Goal: Task Accomplishment & Management: Complete application form

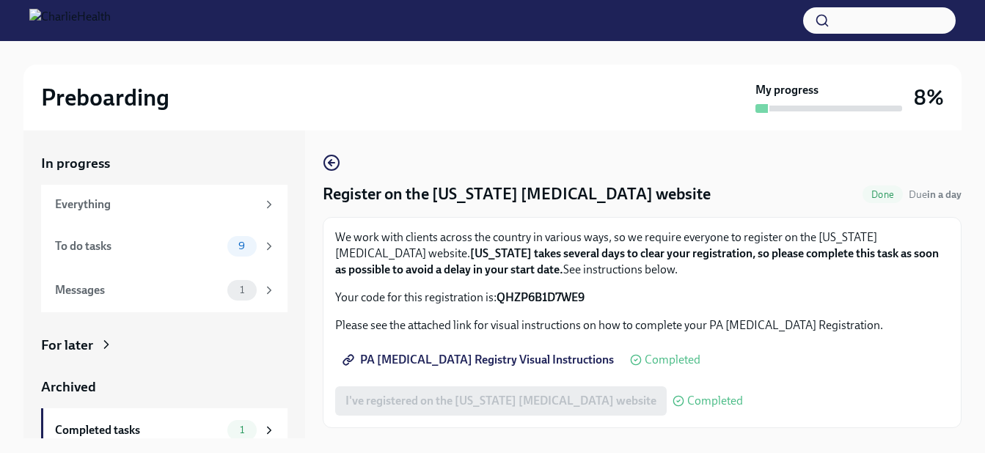
scroll to position [26, 0]
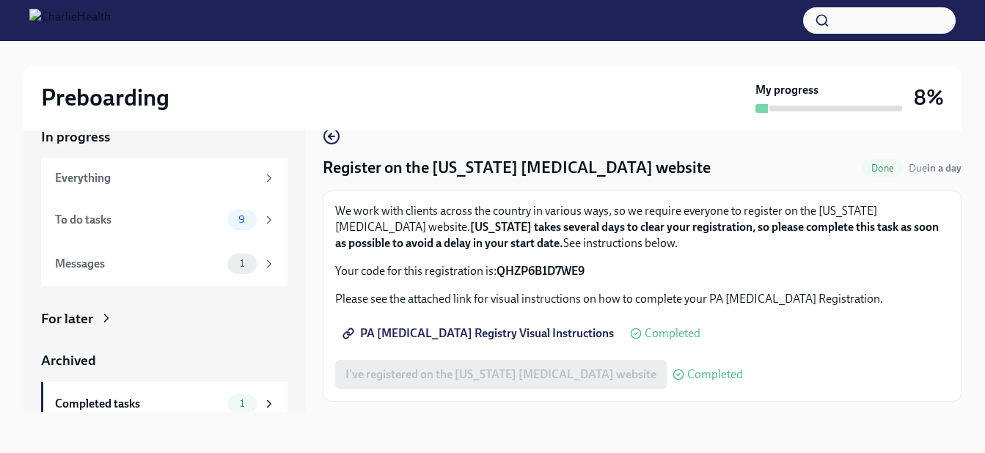
click at [116, 262] on div "Messages" at bounding box center [138, 264] width 166 height 16
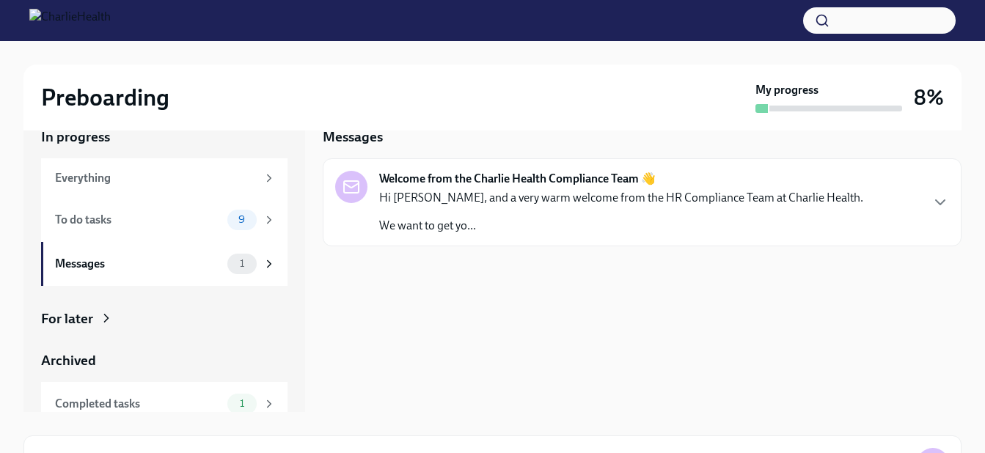
click at [944, 202] on icon "button" at bounding box center [940, 203] width 18 height 18
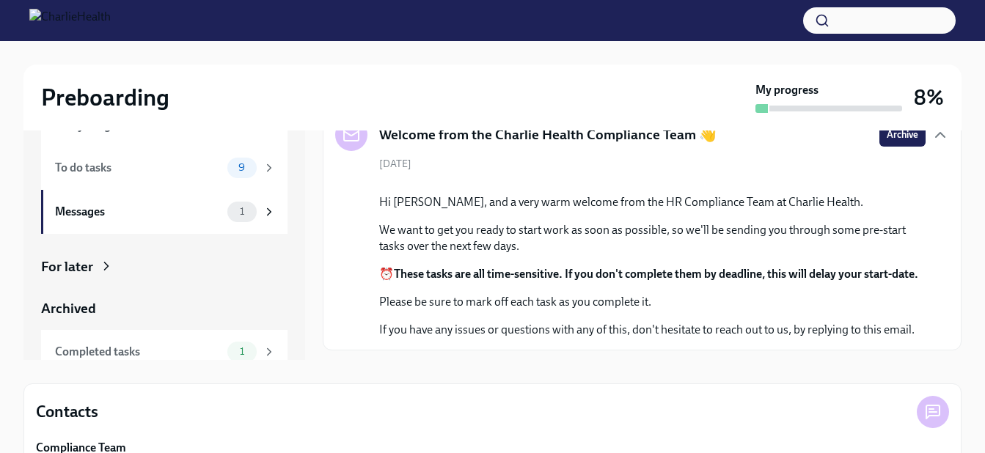
scroll to position [143, 0]
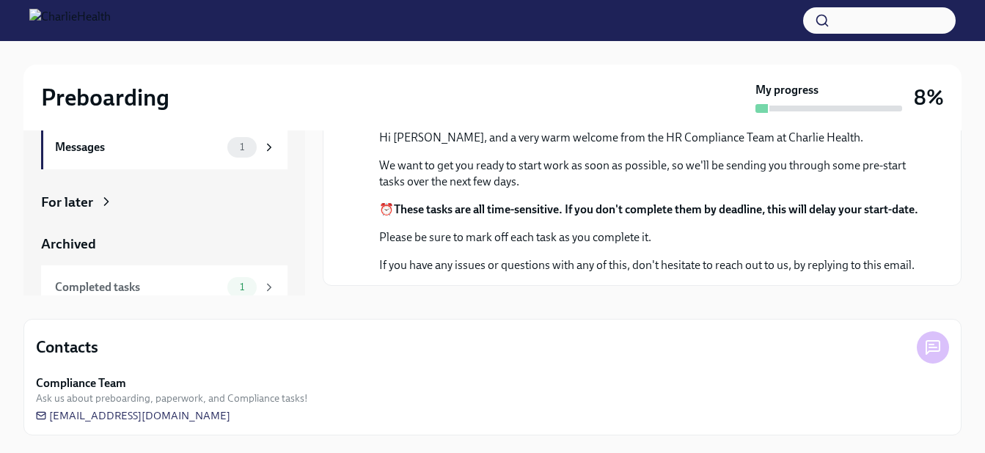
click at [150, 415] on span "[EMAIL_ADDRESS][DOMAIN_NAME]" at bounding box center [133, 415] width 194 height 15
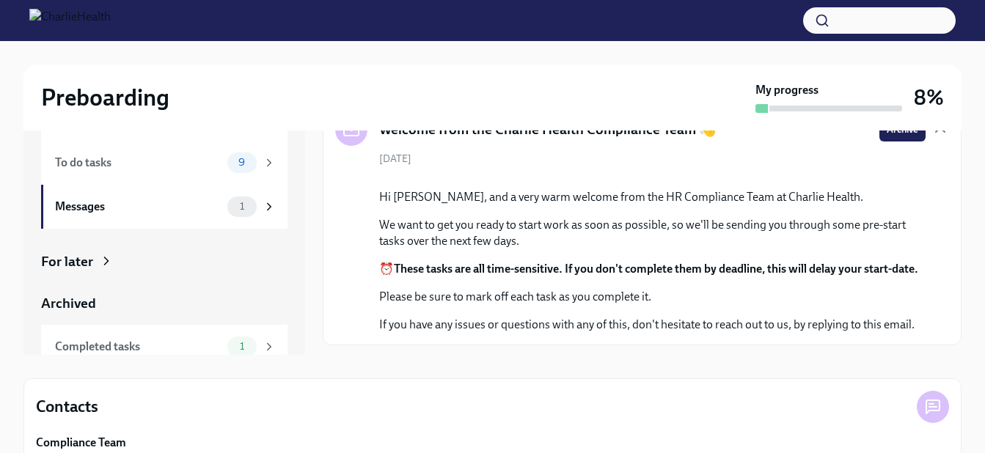
scroll to position [0, 0]
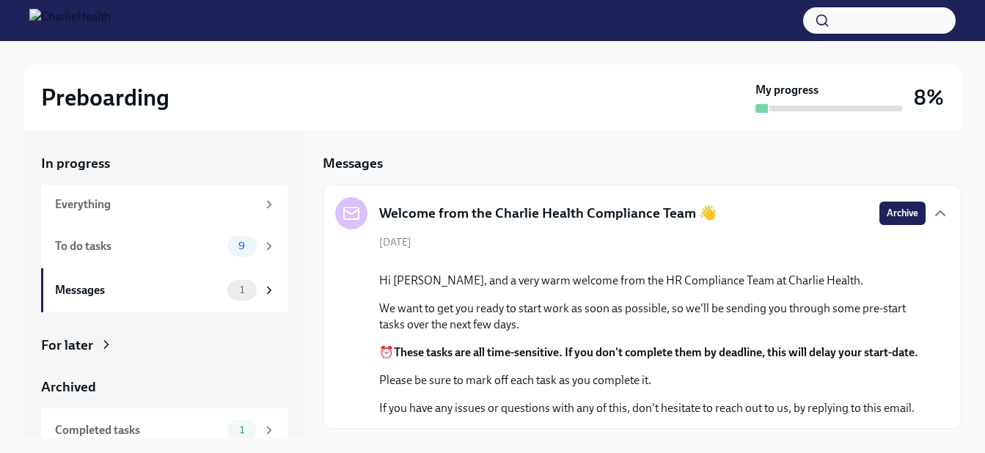
click at [188, 246] on div "To do tasks" at bounding box center [138, 246] width 166 height 16
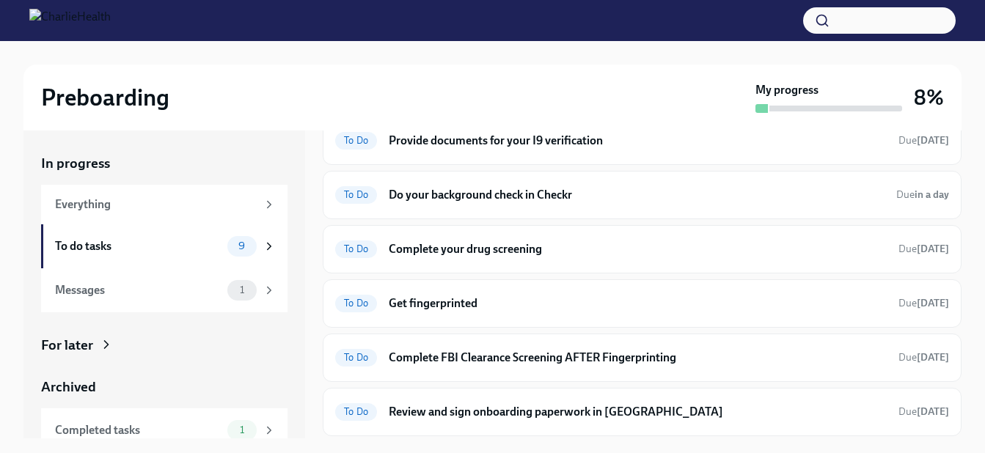
scroll to position [177, 0]
click at [548, 141] on h6 "Provide documents for your I9 verification" at bounding box center [638, 141] width 498 height 16
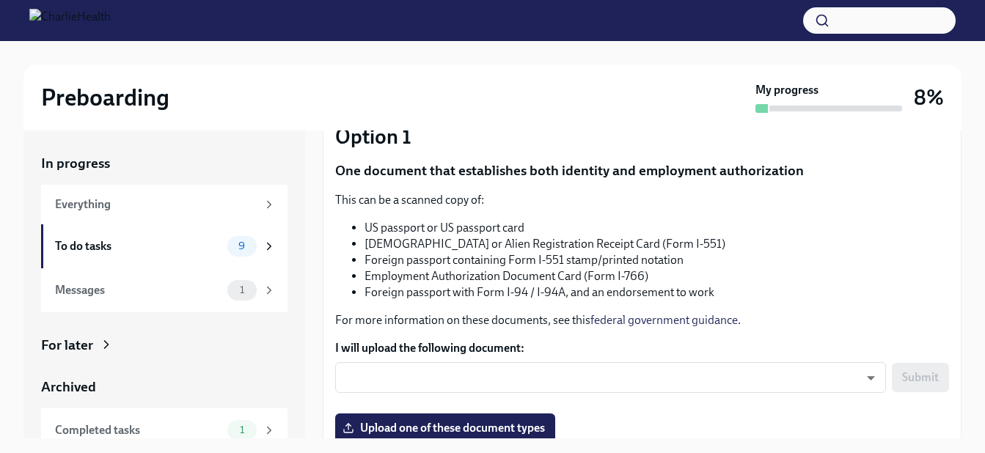
scroll to position [293, 0]
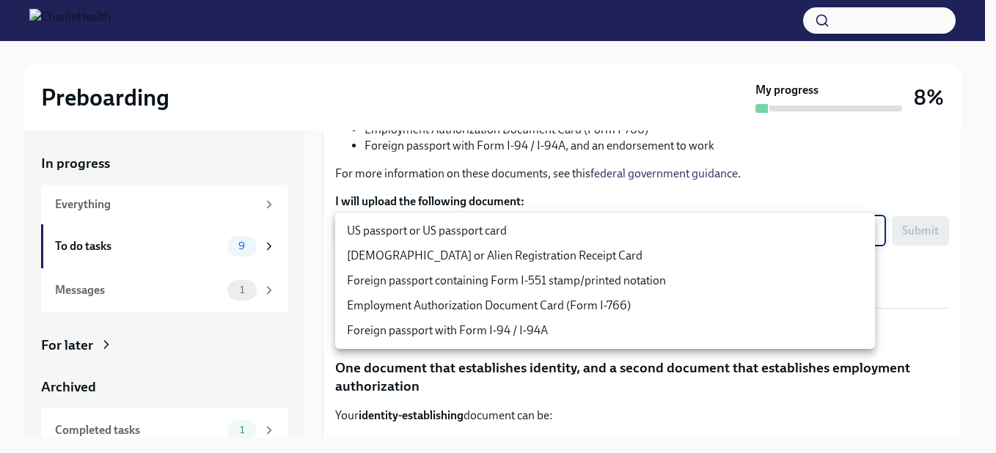
click at [489, 235] on body "Preboarding My progress 8% In progress Everything To do tasks 9 Messages 1 For …" at bounding box center [498, 240] width 996 height 480
click at [925, 190] on div at bounding box center [498, 226] width 996 height 453
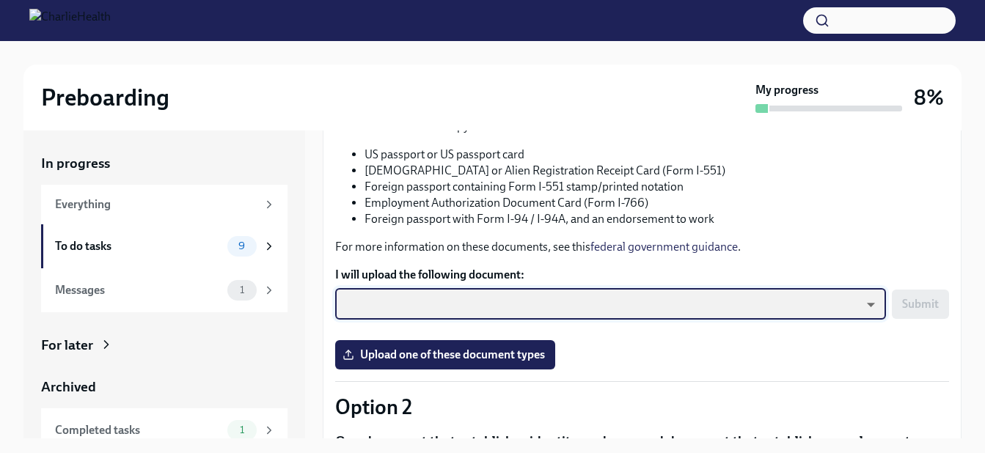
scroll to position [513, 0]
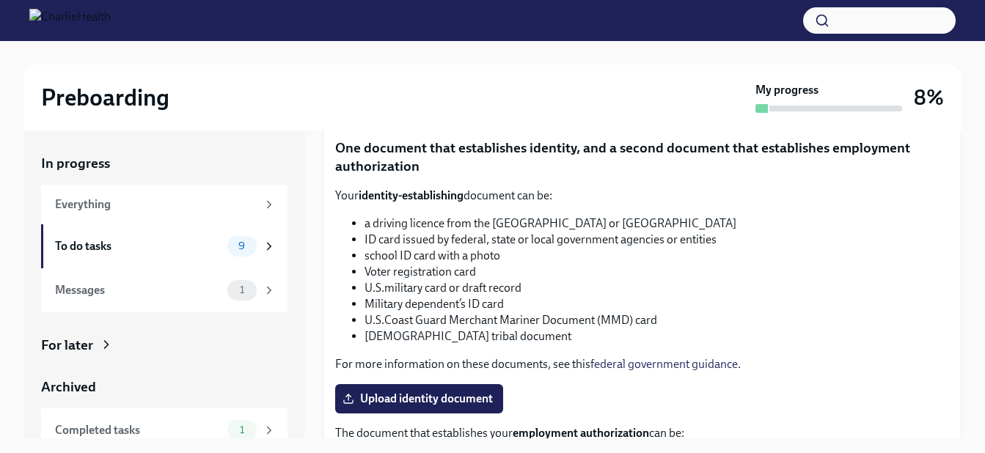
click at [432, 403] on span "Upload identity document" at bounding box center [418, 399] width 147 height 15
click at [0, 0] on input "Upload identity document" at bounding box center [0, 0] width 0 height 0
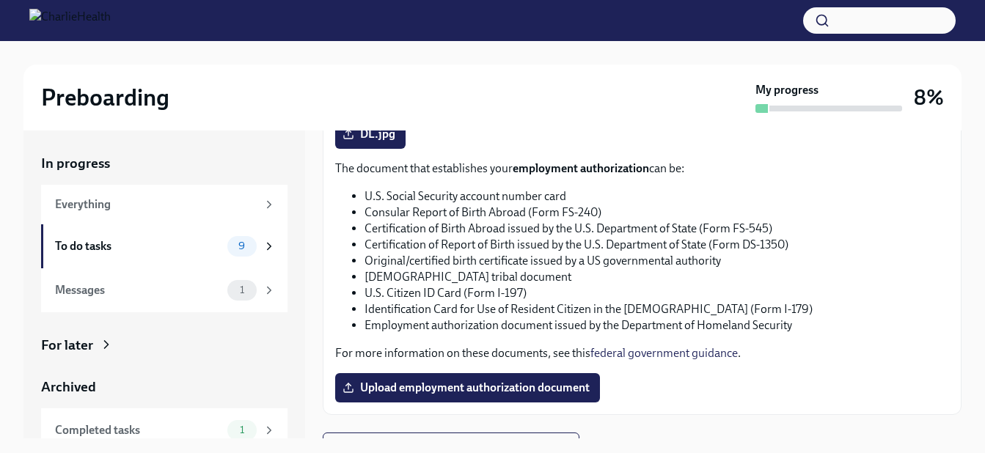
scroll to position [801, 0]
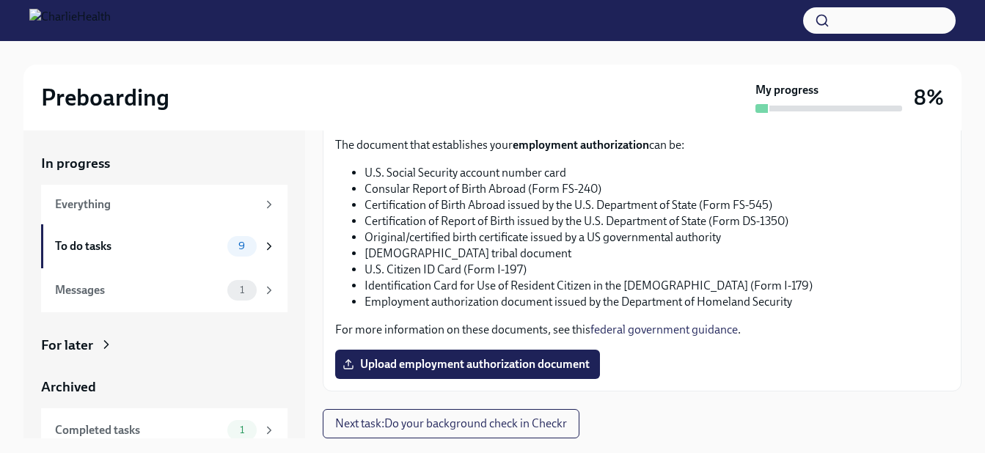
click at [460, 363] on span "Upload employment authorization document" at bounding box center [467, 364] width 244 height 15
click at [0, 0] on input "Upload employment authorization document" at bounding box center [0, 0] width 0 height 0
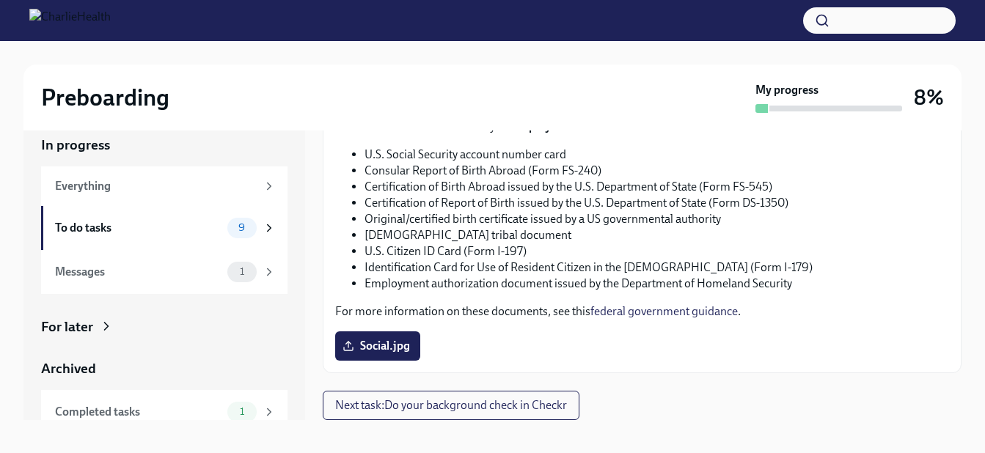
scroll to position [26, 0]
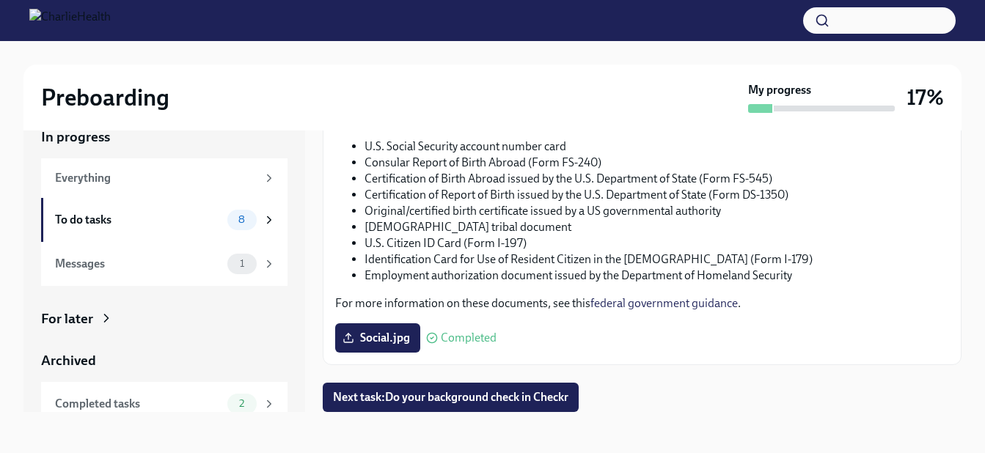
click at [398, 402] on span "Next task : Do your background check in Checkr" at bounding box center [450, 397] width 235 height 15
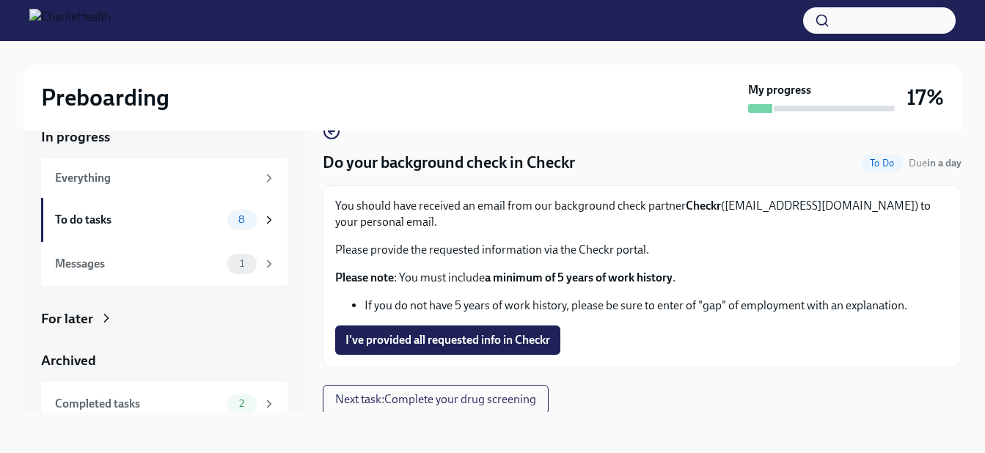
scroll to position [7, 0]
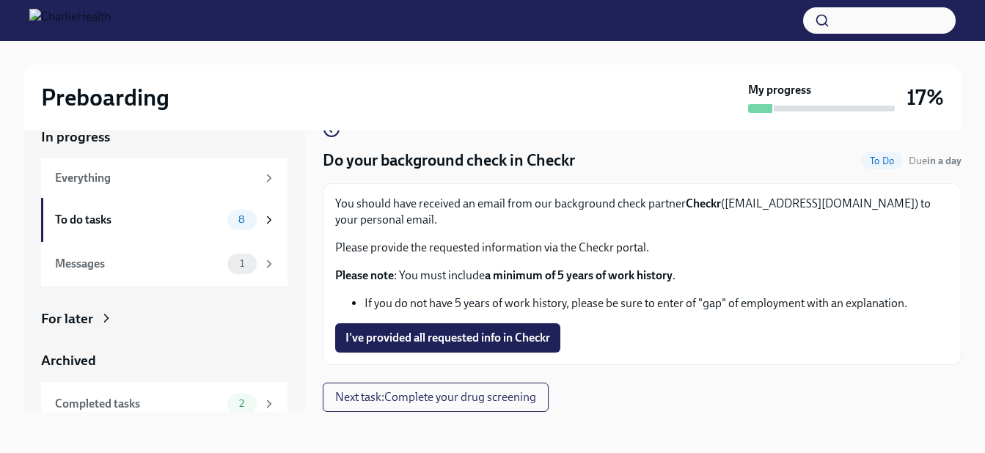
click at [114, 216] on div "To do tasks" at bounding box center [138, 220] width 166 height 16
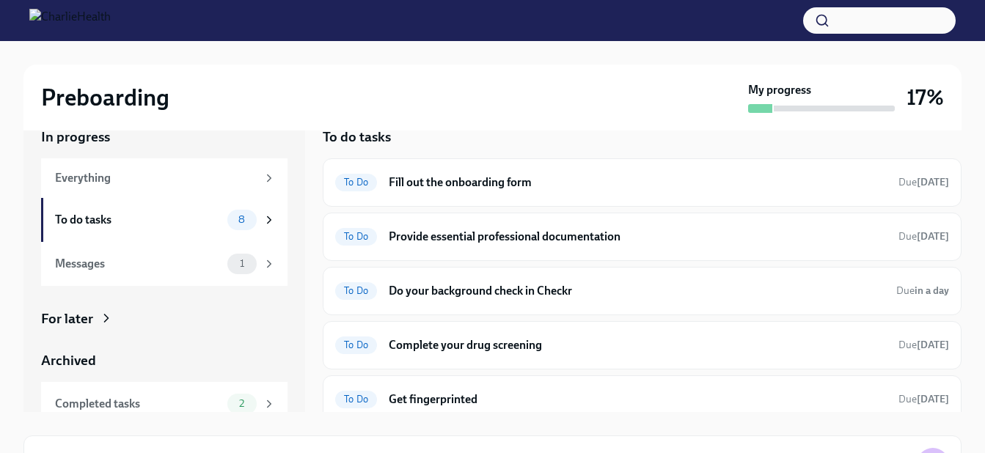
click at [484, 182] on h6 "Fill out the onboarding form" at bounding box center [638, 183] width 498 height 16
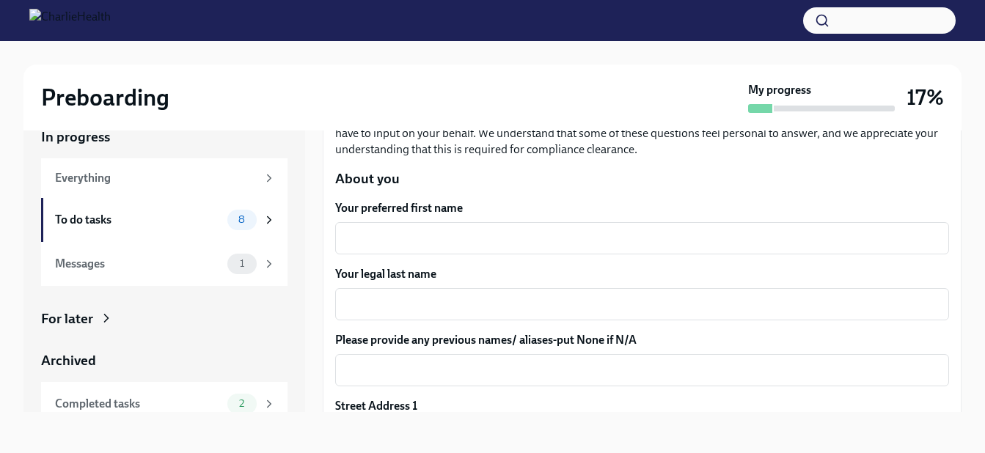
scroll to position [147, 0]
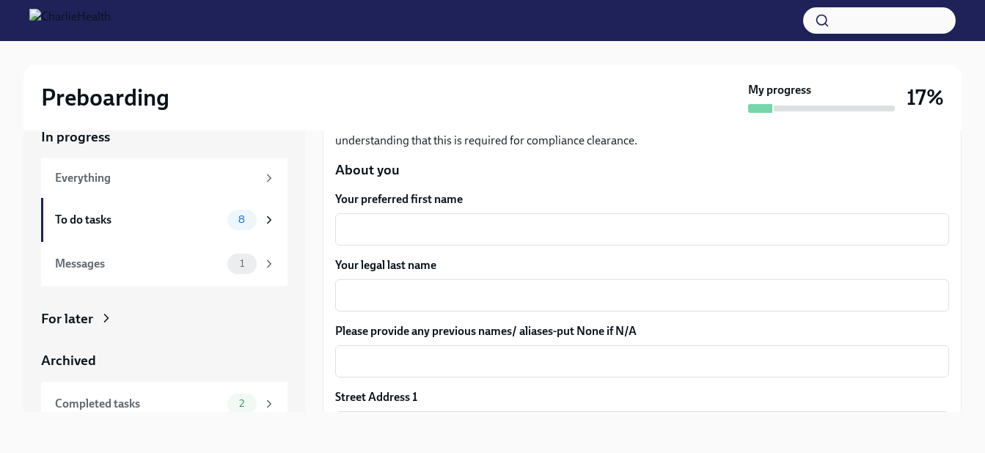
click at [383, 234] on textarea "Your preferred first name" at bounding box center [642, 230] width 596 height 18
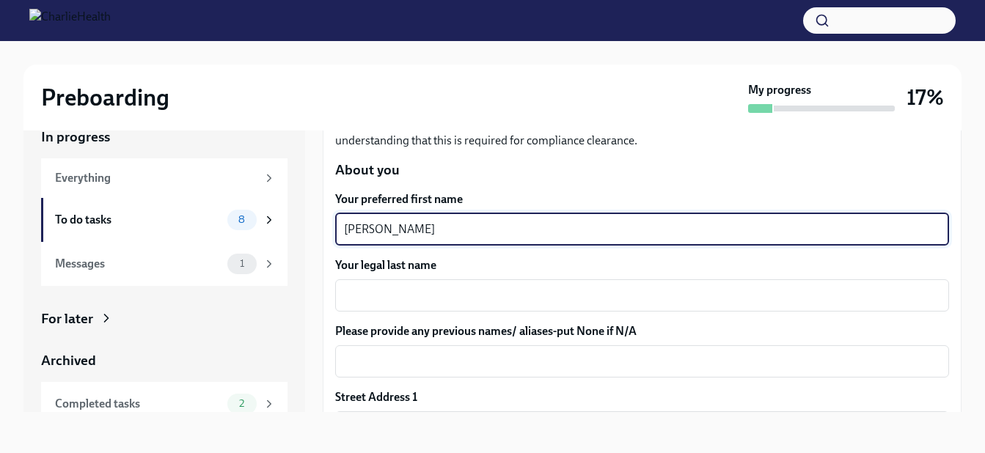
type textarea "[PERSON_NAME]"
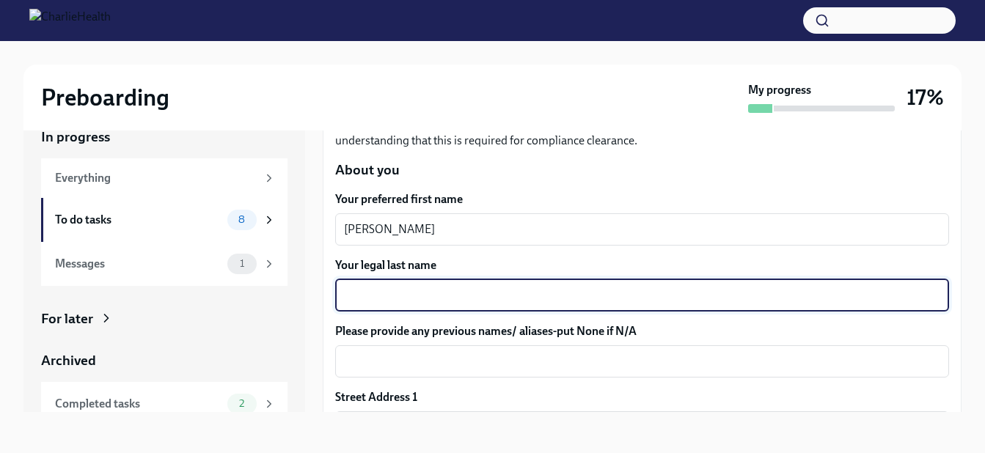
click at [381, 290] on textarea "Your legal last name" at bounding box center [642, 296] width 596 height 18
type textarea "[PERSON_NAME]"
click at [221, 275] on div "Messages 1" at bounding box center [164, 264] width 246 height 44
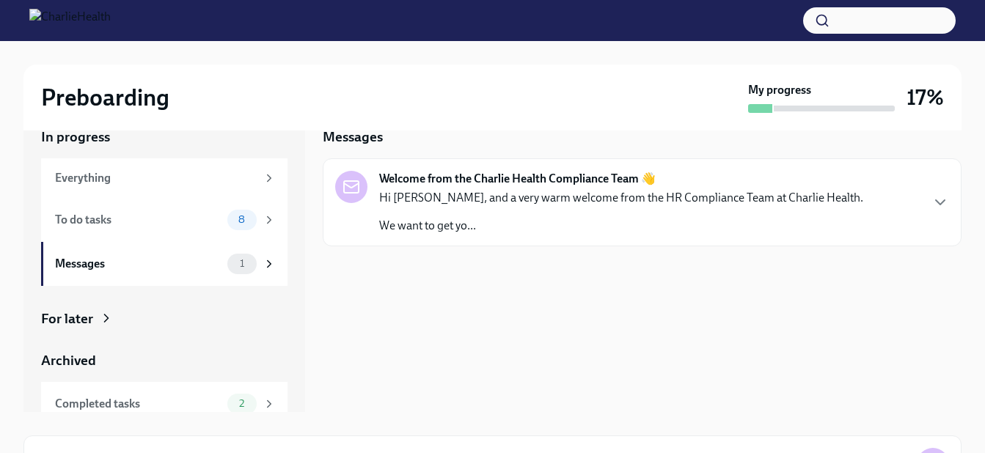
click at [925, 207] on div "Welcome from the Charlie Health Compliance Team 👋 Hi [PERSON_NAME], and a very …" at bounding box center [642, 202] width 614 height 63
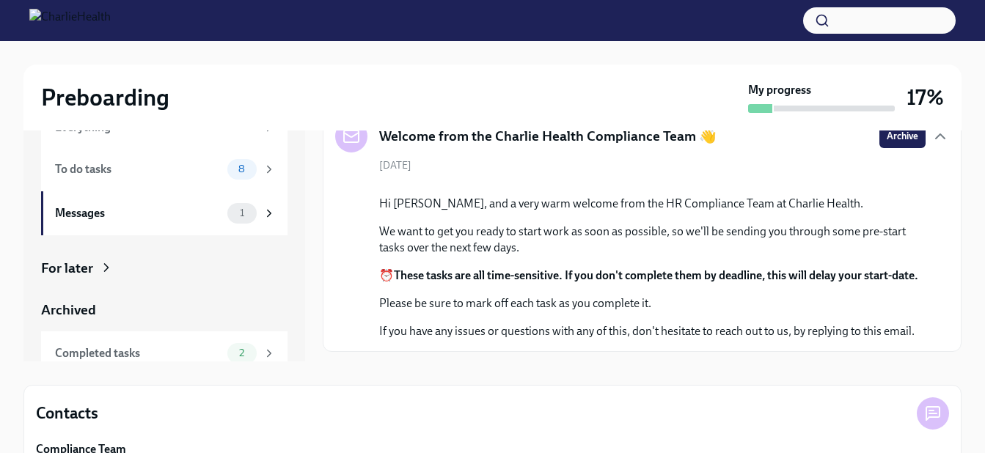
scroll to position [143, 0]
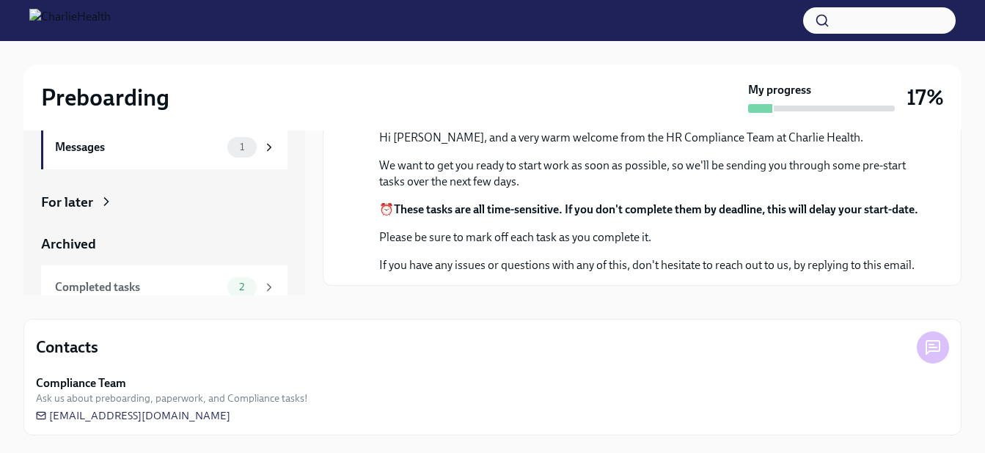
click at [115, 144] on div "Messages" at bounding box center [138, 147] width 166 height 16
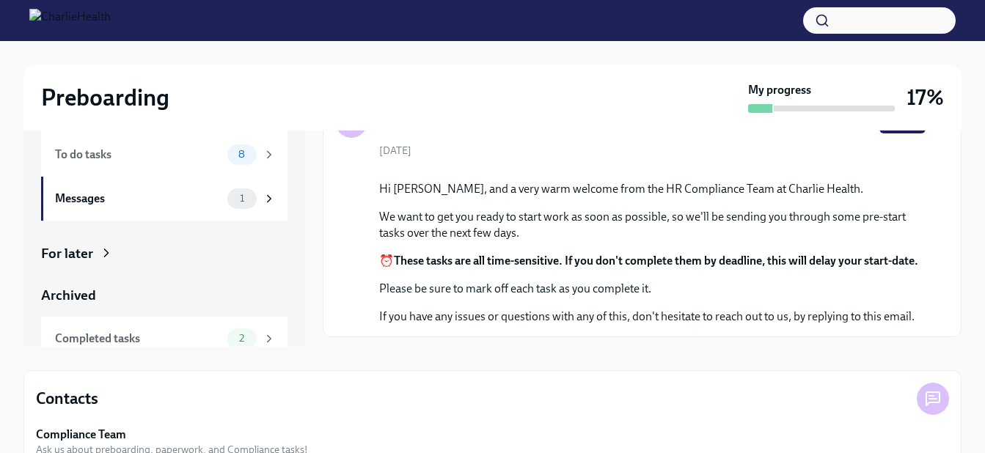
scroll to position [0, 0]
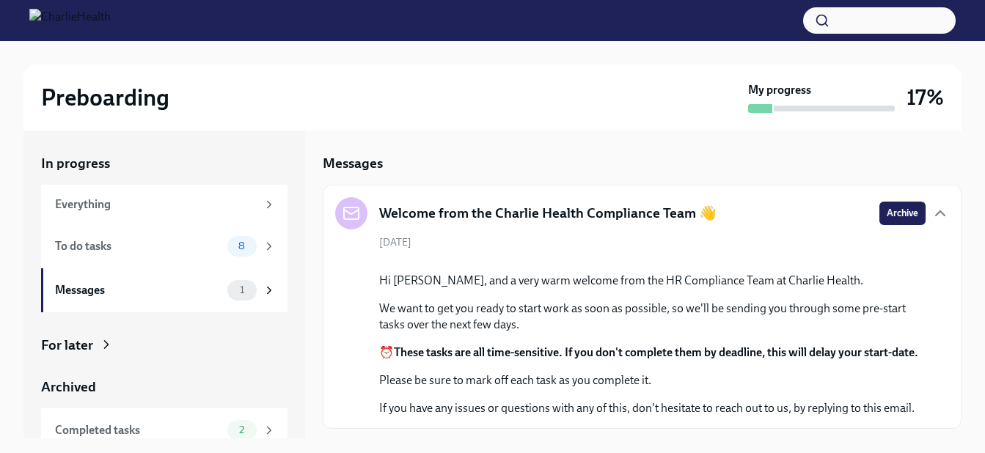
click at [114, 243] on div "To do tasks" at bounding box center [138, 246] width 166 height 16
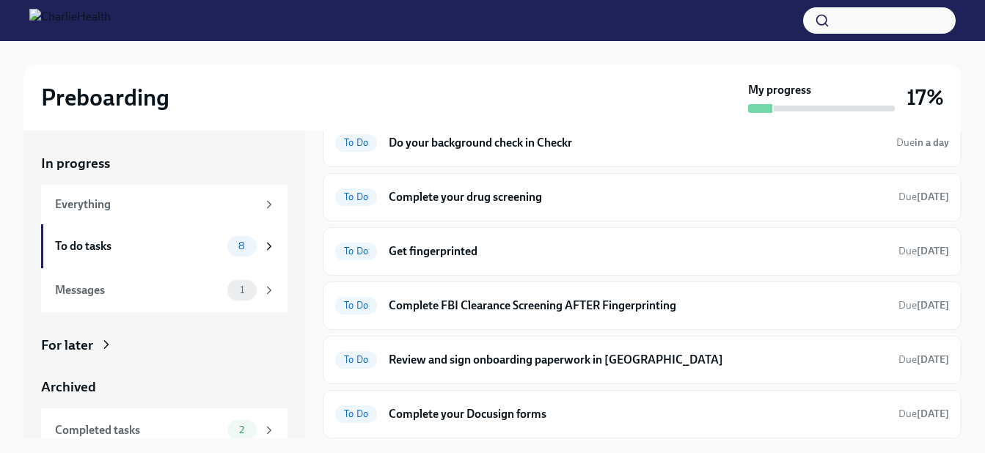
click at [136, 202] on div "Everything" at bounding box center [156, 205] width 202 height 16
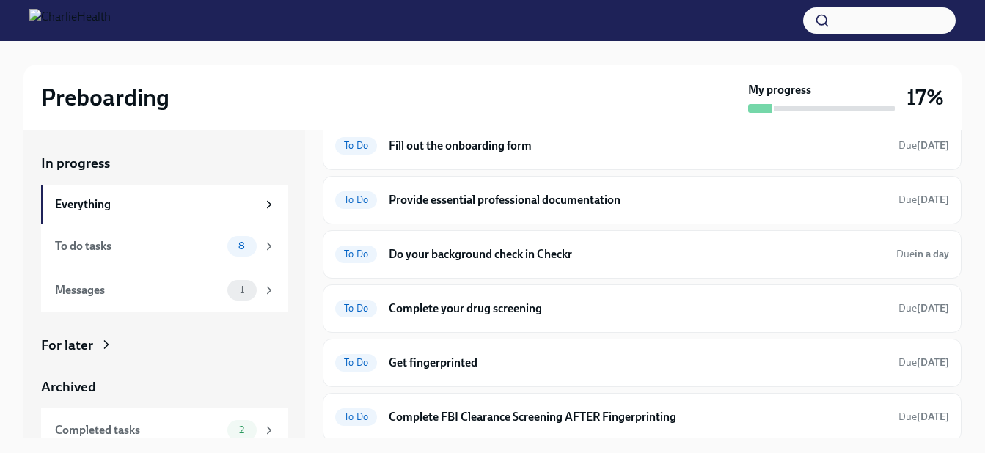
click at [505, 147] on h6 "Fill out the onboarding form" at bounding box center [638, 146] width 498 height 16
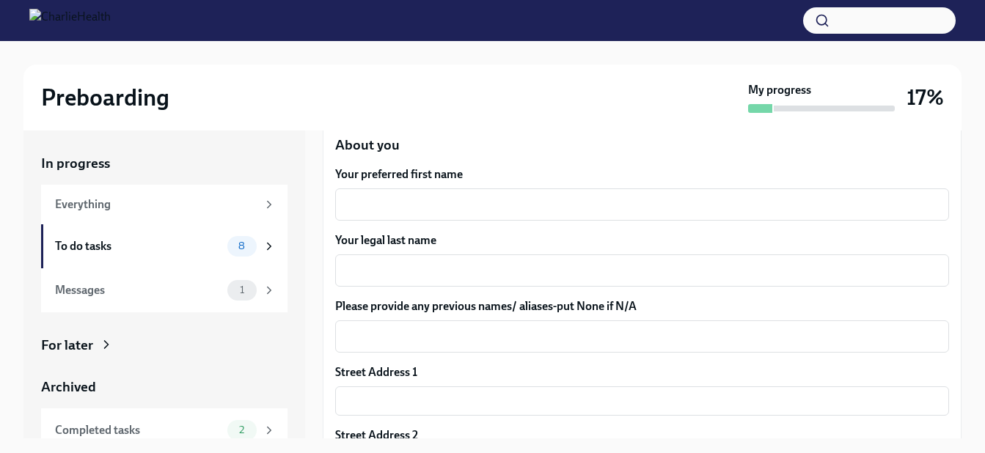
scroll to position [220, 0]
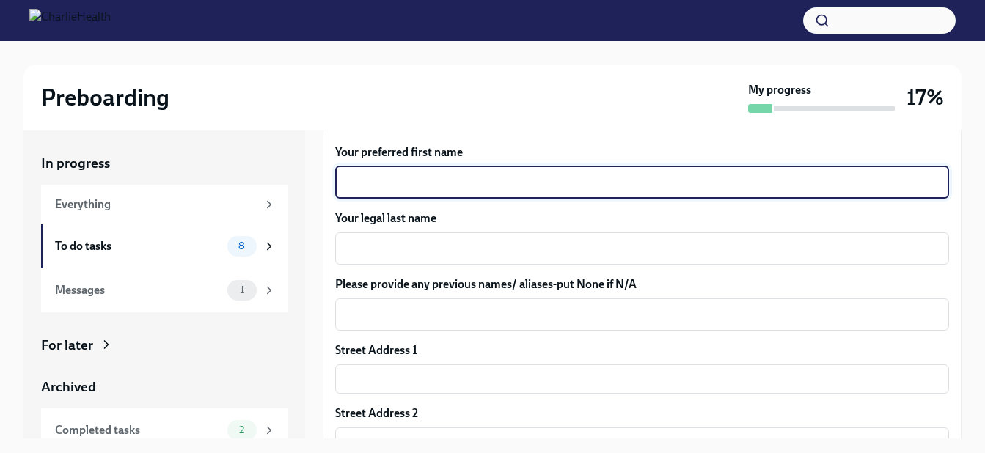
click at [376, 178] on textarea "Your preferred first name" at bounding box center [642, 183] width 596 height 18
type textarea "[PERSON_NAME]"
click at [368, 255] on textarea "Your legal last name" at bounding box center [642, 249] width 596 height 18
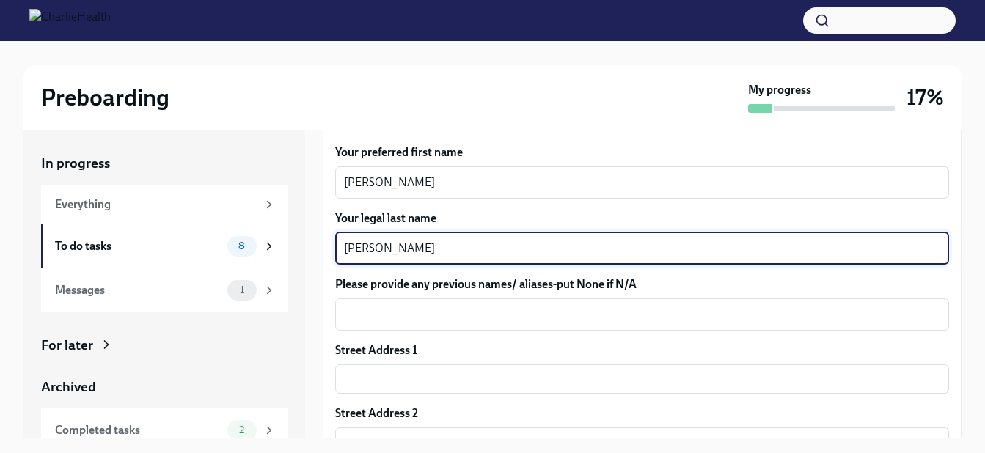
type textarea "[PERSON_NAME]"
click at [378, 322] on textarea "Please provide any previous names/ aliases-put None if N/A" at bounding box center [642, 315] width 596 height 18
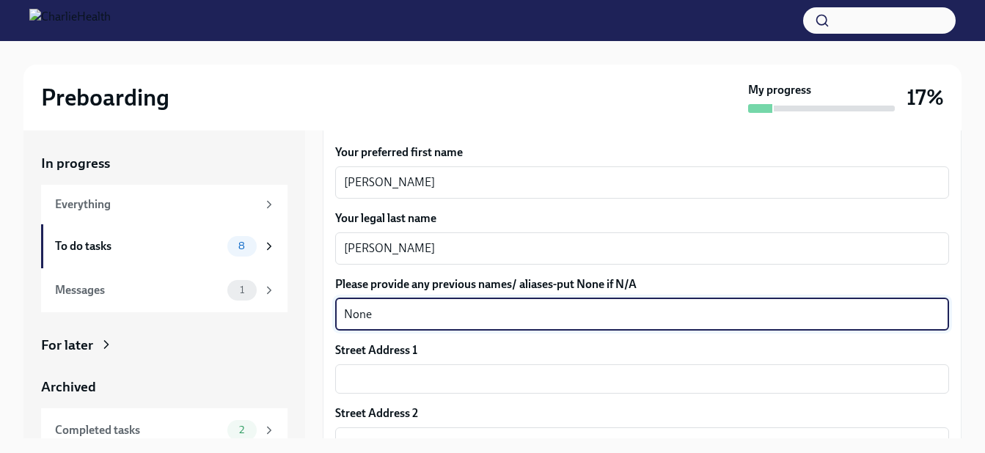
scroll to position [367, 0]
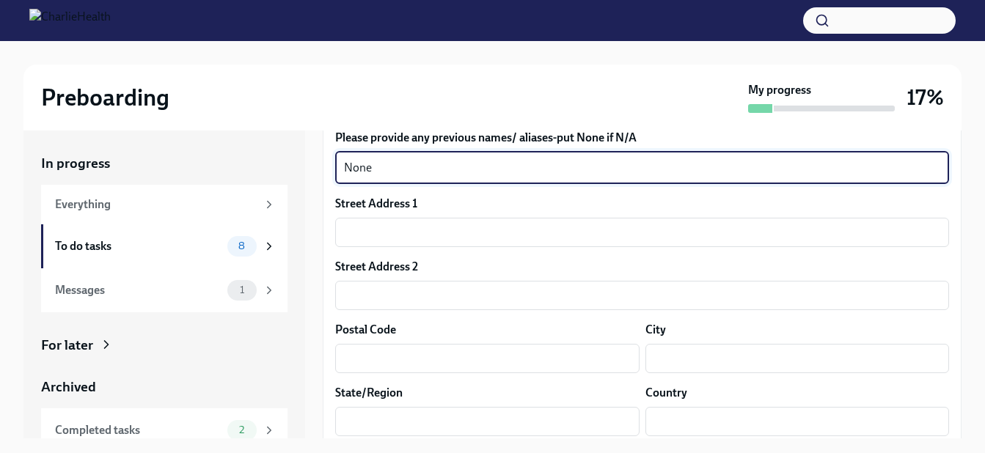
type textarea "None"
click at [355, 233] on input "text" at bounding box center [642, 232] width 614 height 29
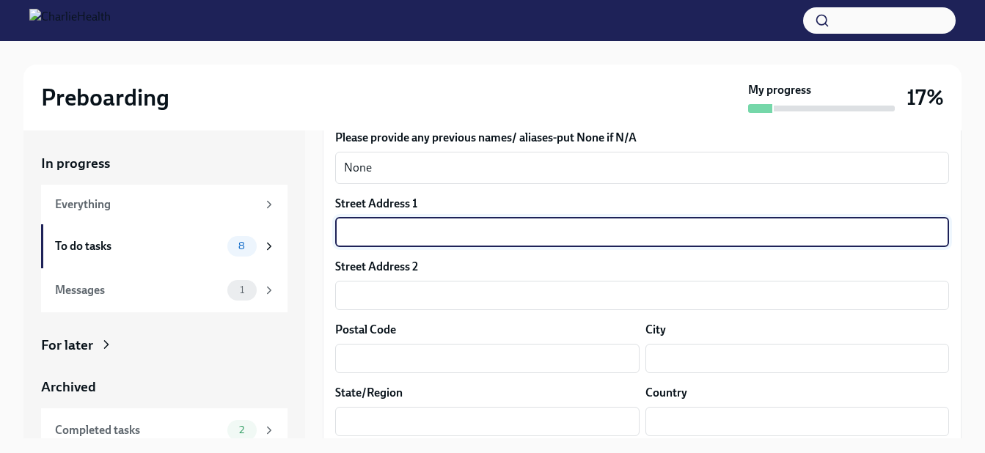
type input "[STREET_ADDRESS][PERSON_NAME]"
type input "31794"
type input "Tifton"
type input "GA"
type input "US"
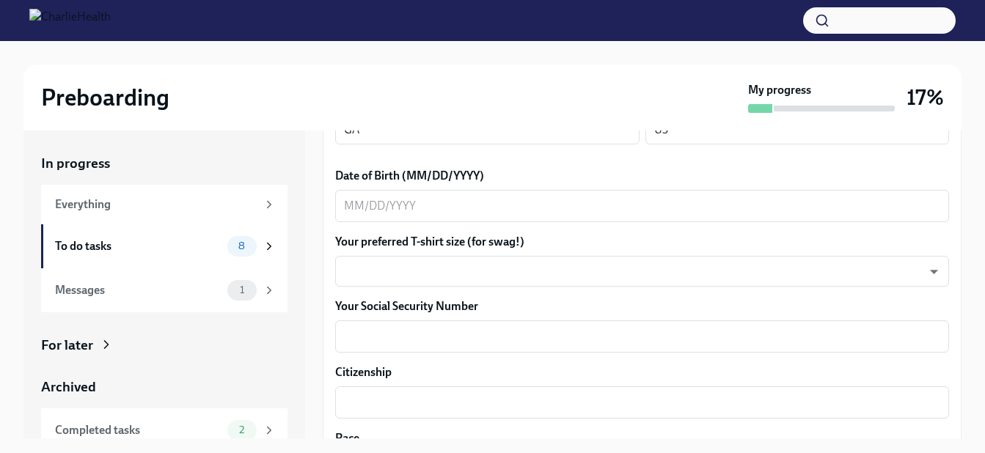
scroll to position [660, 0]
click at [356, 204] on textarea "Date of Birth (MM/DD/YYYY)" at bounding box center [642, 205] width 596 height 18
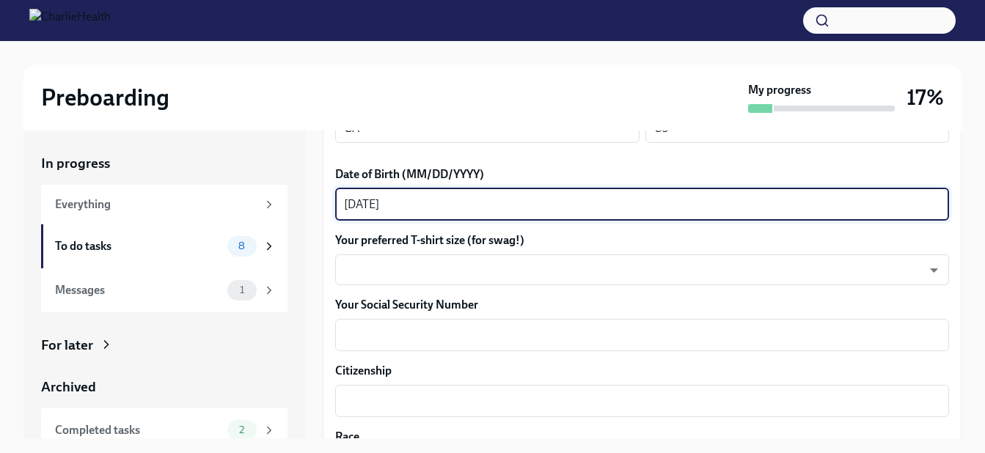
type textarea "[DATE]"
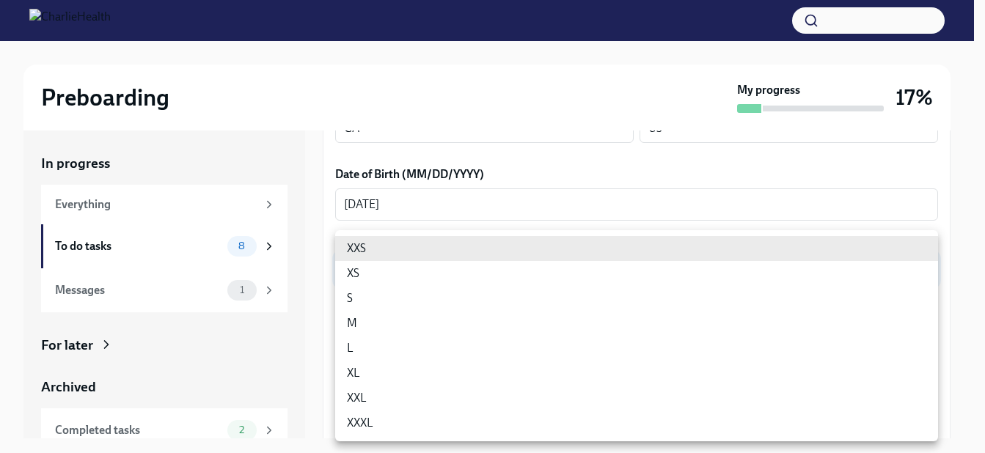
click at [378, 269] on body "Preboarding My progress 17% In progress Everything To do tasks 8 Messages 1 For…" at bounding box center [492, 240] width 985 height 480
click at [354, 350] on li "L" at bounding box center [636, 348] width 603 height 25
type input "LvpEGRrq8"
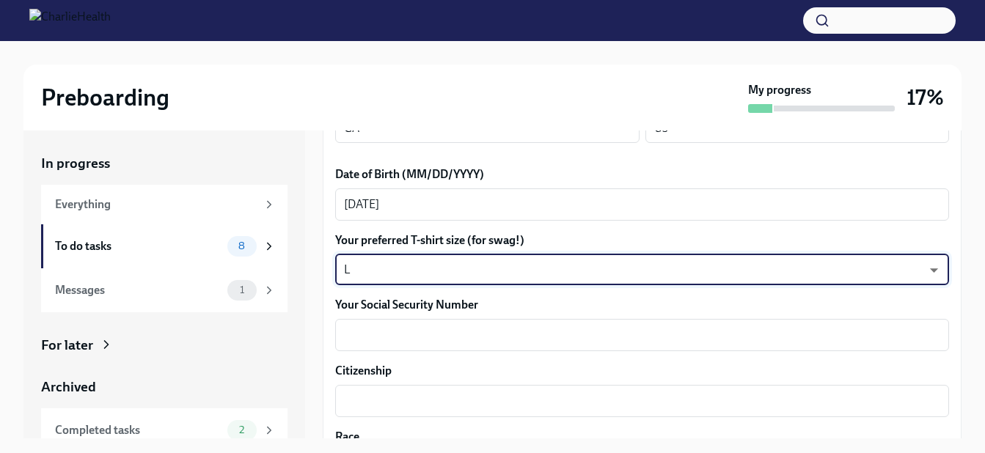
click at [353, 343] on textarea "Your Social Security Number" at bounding box center [642, 335] width 596 height 18
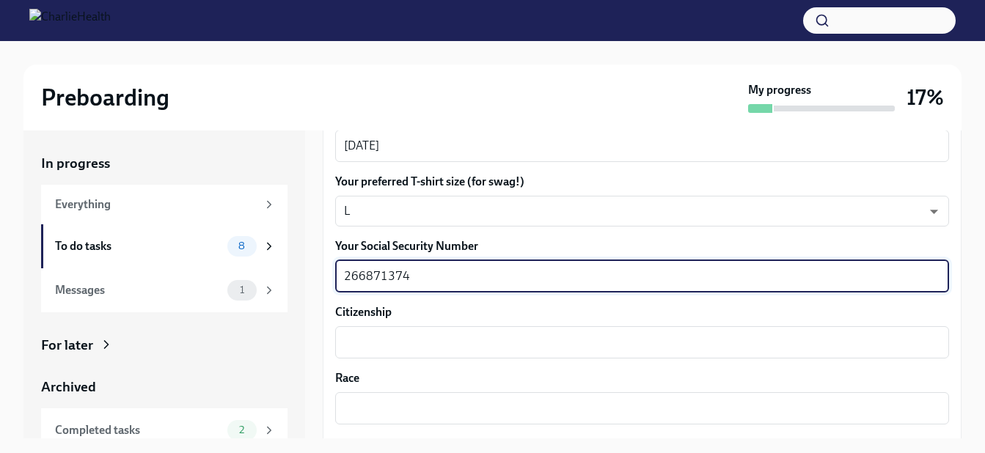
scroll to position [807, 0]
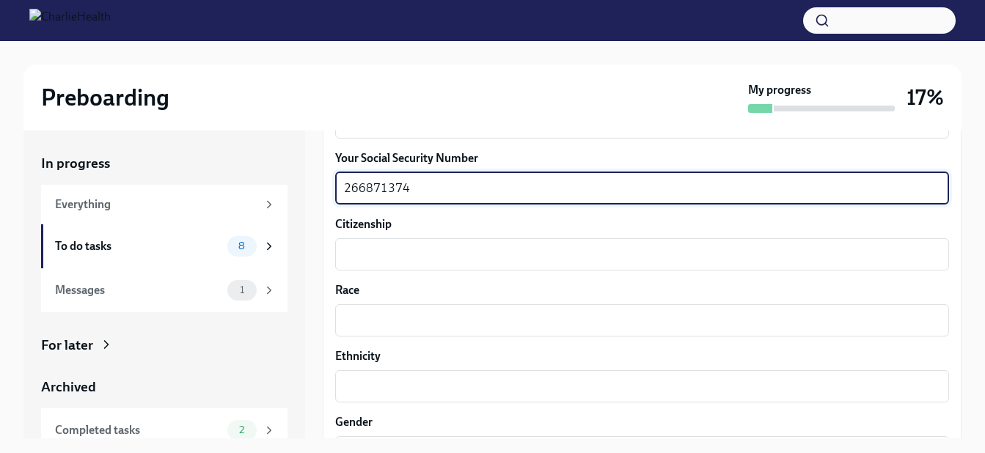
type textarea "266871374"
click at [368, 249] on textarea "Citizenship" at bounding box center [642, 255] width 596 height 18
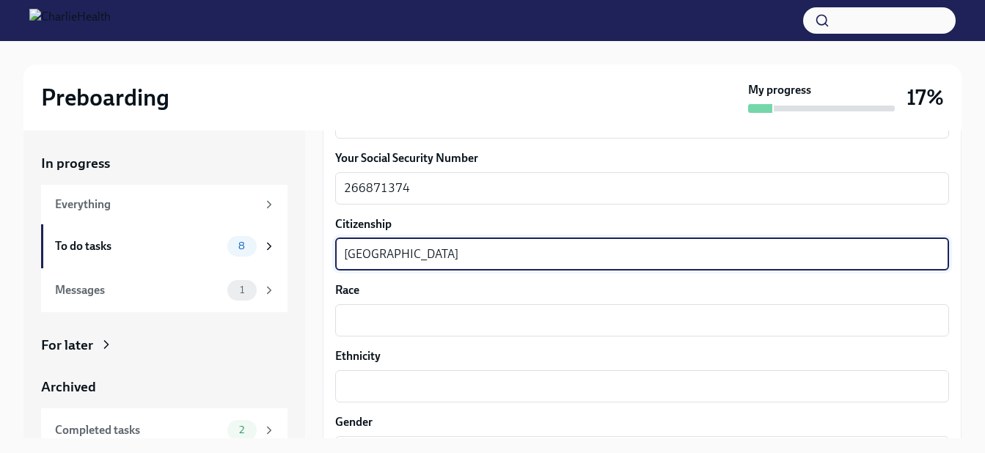
type textarea "[GEOGRAPHIC_DATA]"
click at [380, 329] on div "x ​" at bounding box center [642, 320] width 614 height 32
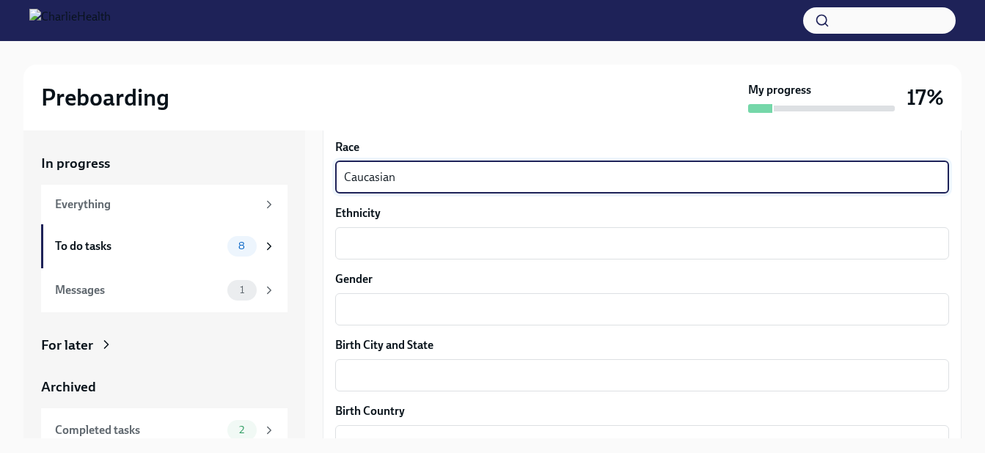
scroll to position [953, 0]
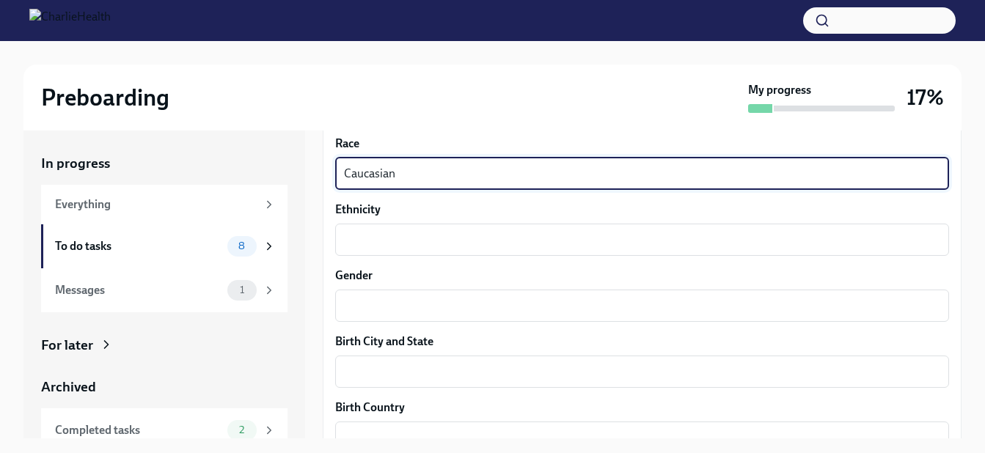
click at [358, 245] on textarea "Ethnicity" at bounding box center [642, 240] width 596 height 18
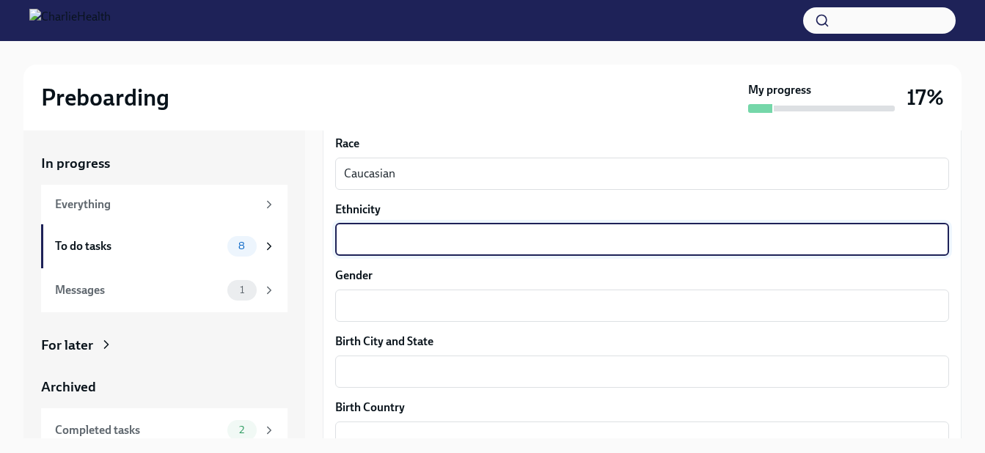
click at [396, 176] on textarea "Caucasian" at bounding box center [642, 174] width 596 height 18
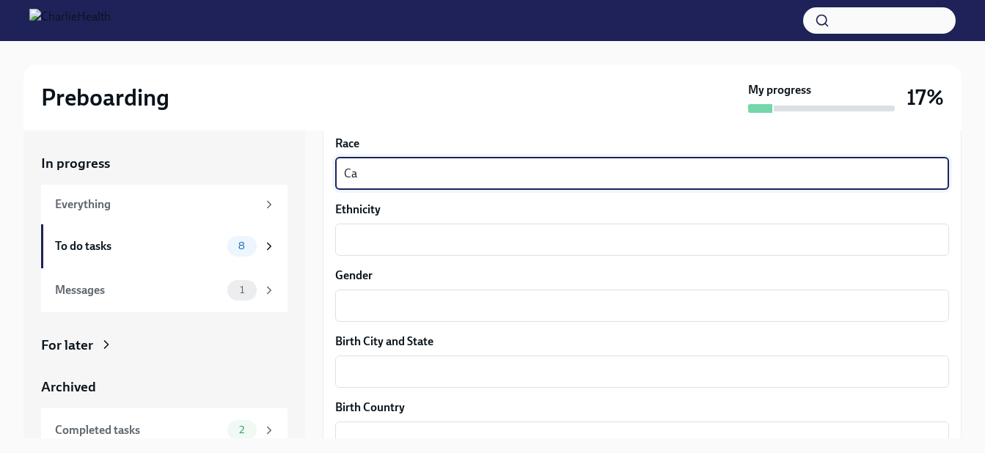
type textarea "C"
type textarea "White"
click at [367, 243] on textarea "Ethnicity" at bounding box center [642, 240] width 596 height 18
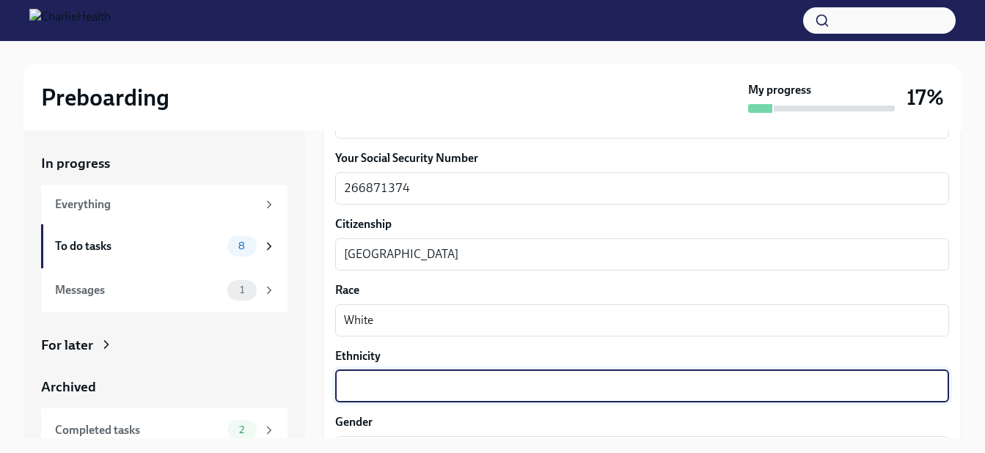
scroll to position [880, 0]
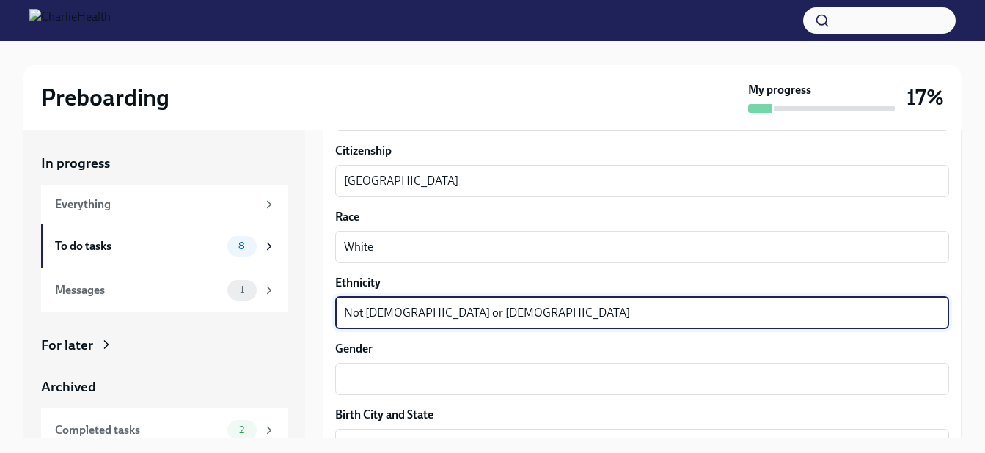
type textarea "Not [DEMOGRAPHIC_DATA] or [DEMOGRAPHIC_DATA]"
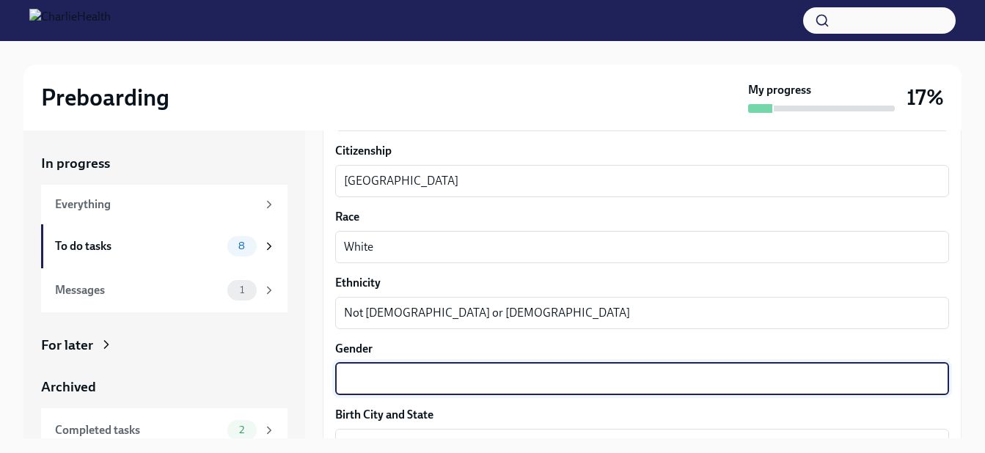
click at [344, 377] on textarea "Gender" at bounding box center [642, 379] width 596 height 18
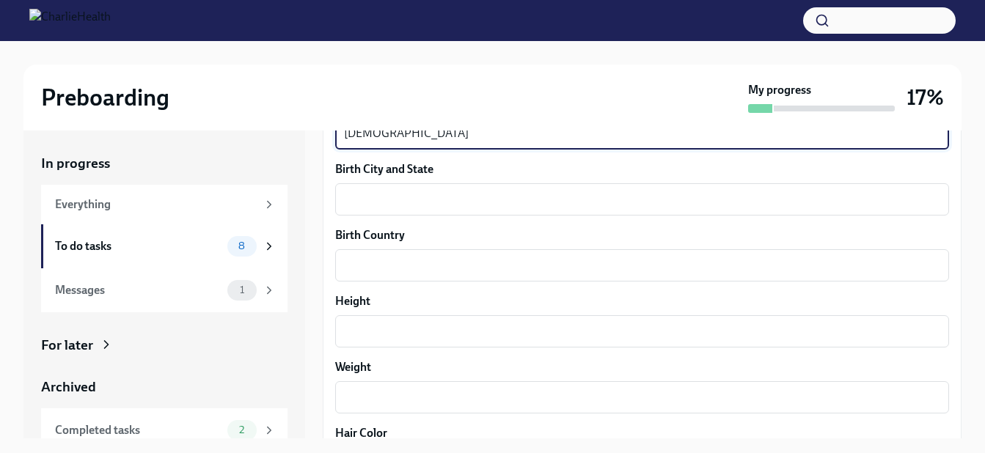
scroll to position [1100, 0]
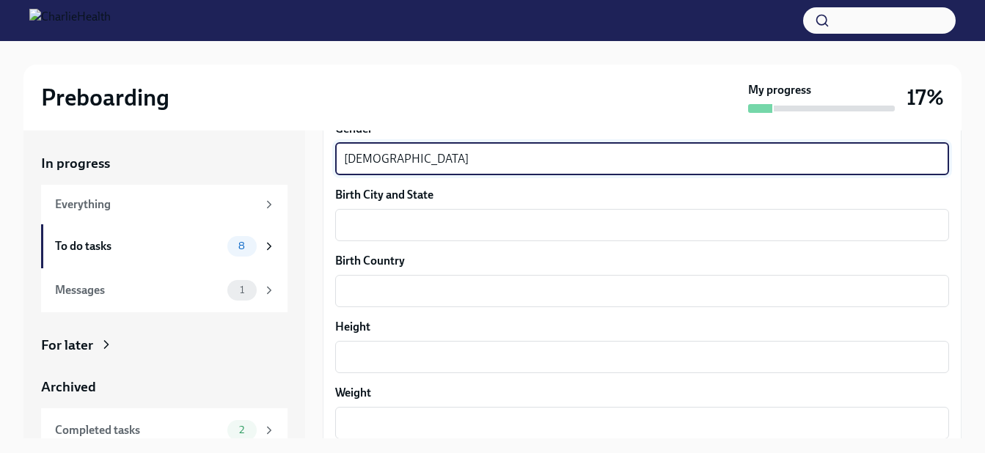
type textarea "[DEMOGRAPHIC_DATA]"
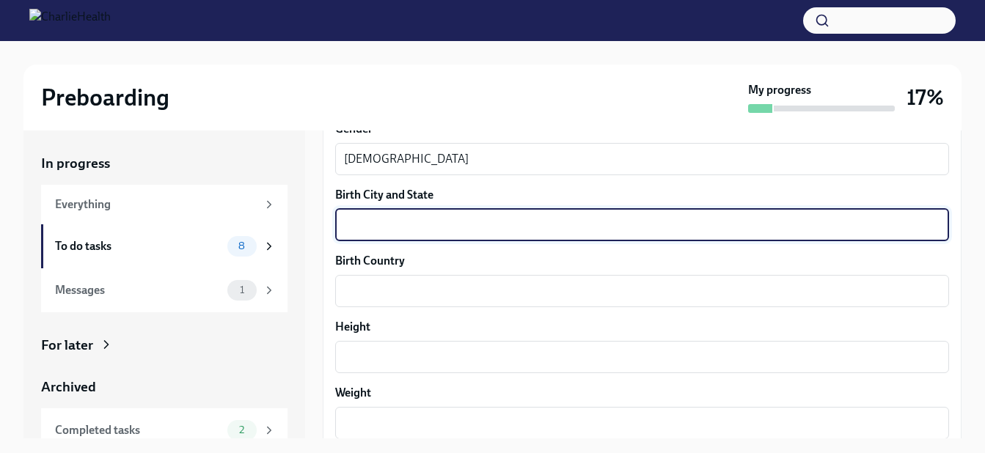
click at [365, 226] on textarea "Birth City and State" at bounding box center [642, 225] width 596 height 18
type textarea "[GEOGRAPHIC_DATA], [US_STATE]"
click at [367, 288] on textarea "Birth Country" at bounding box center [642, 291] width 596 height 18
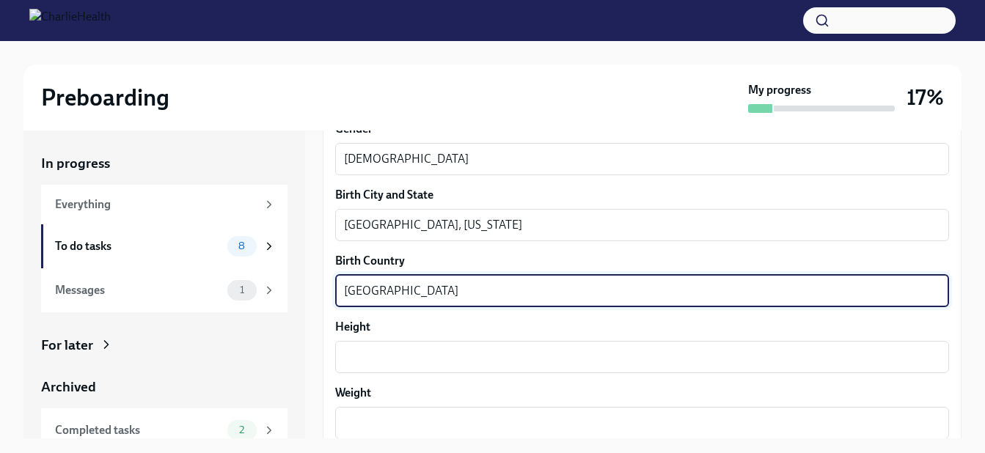
type textarea "[GEOGRAPHIC_DATA]"
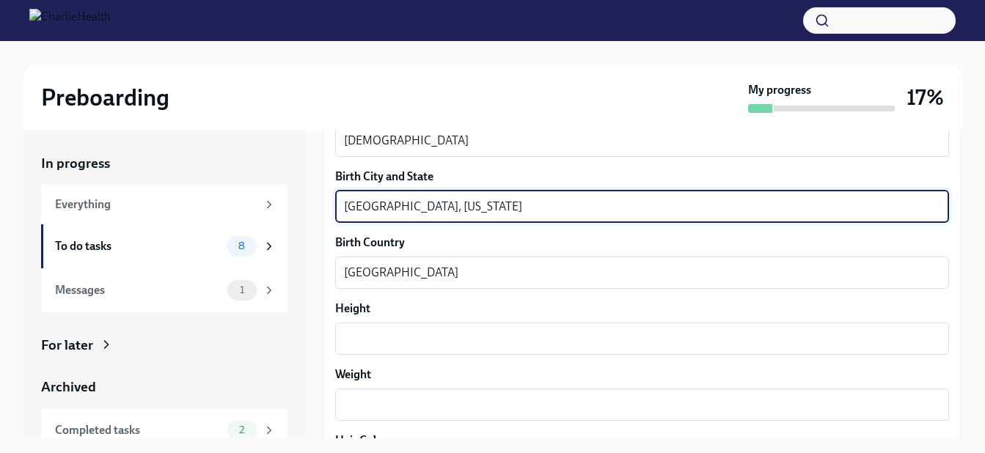
scroll to position [1173, 0]
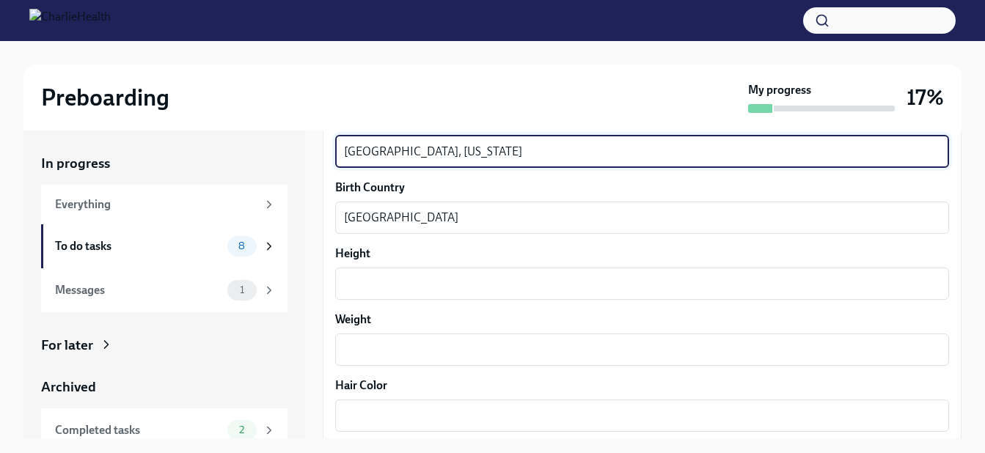
type textarea "[GEOGRAPHIC_DATA], [US_STATE]"
click at [355, 285] on textarea "Height" at bounding box center [642, 284] width 596 height 18
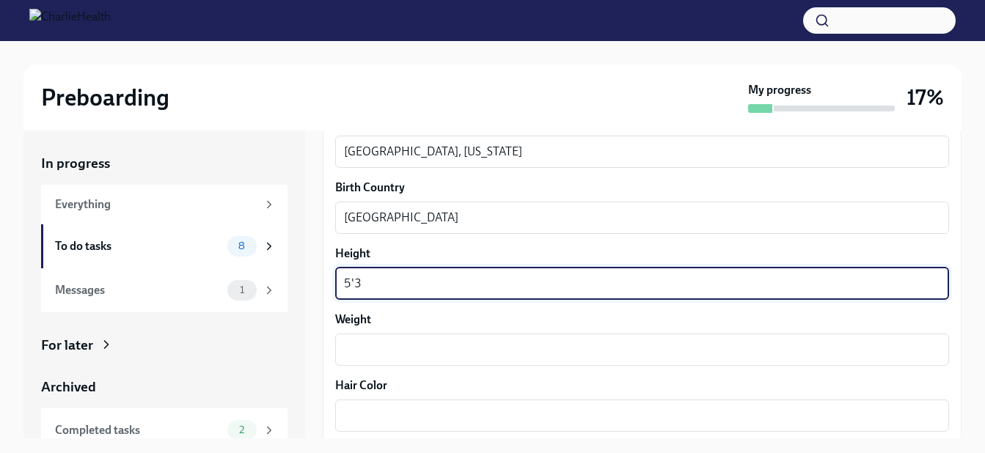
scroll to position [1246, 0]
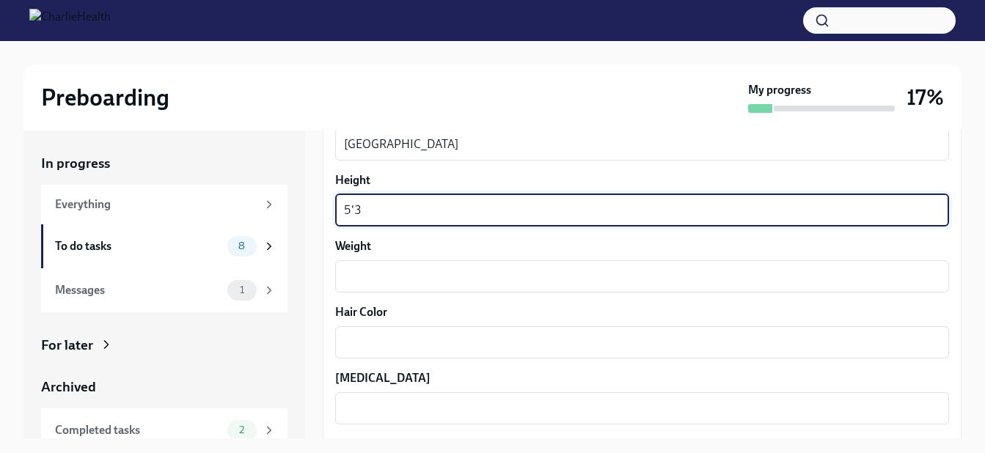
type textarea "5'3"
click at [356, 279] on textarea "Weight" at bounding box center [642, 277] width 596 height 18
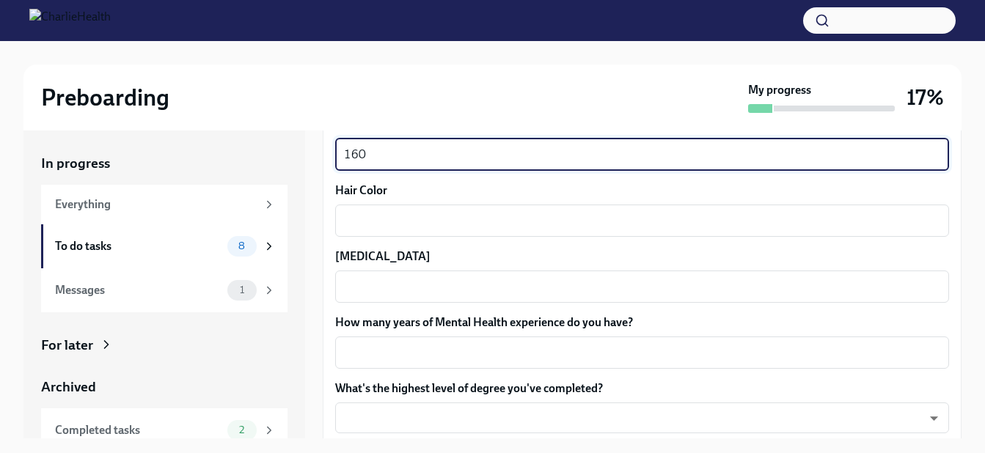
scroll to position [1393, 0]
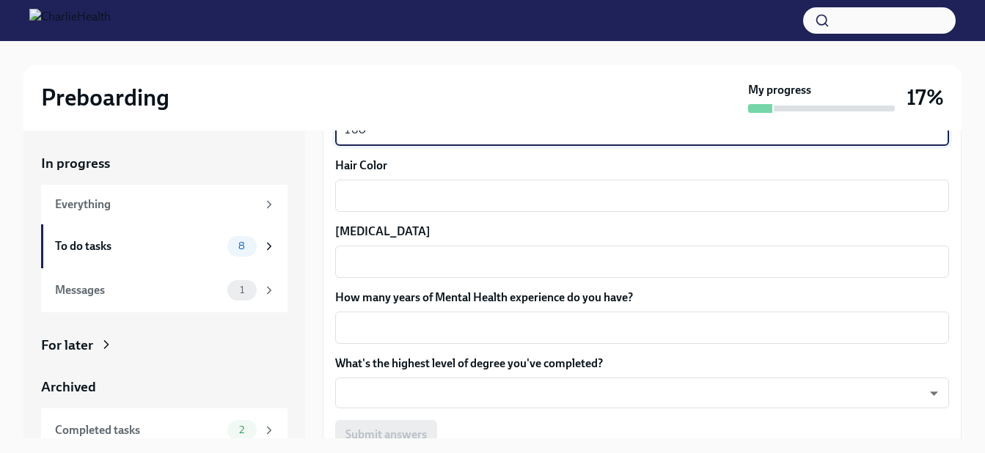
type textarea "160"
click at [360, 195] on textarea "Hair Color" at bounding box center [642, 196] width 596 height 18
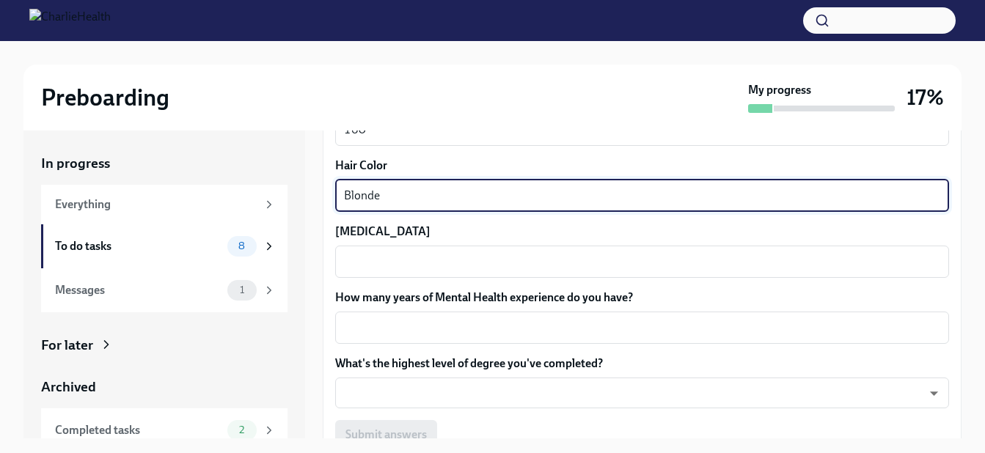
type textarea "Blonde"
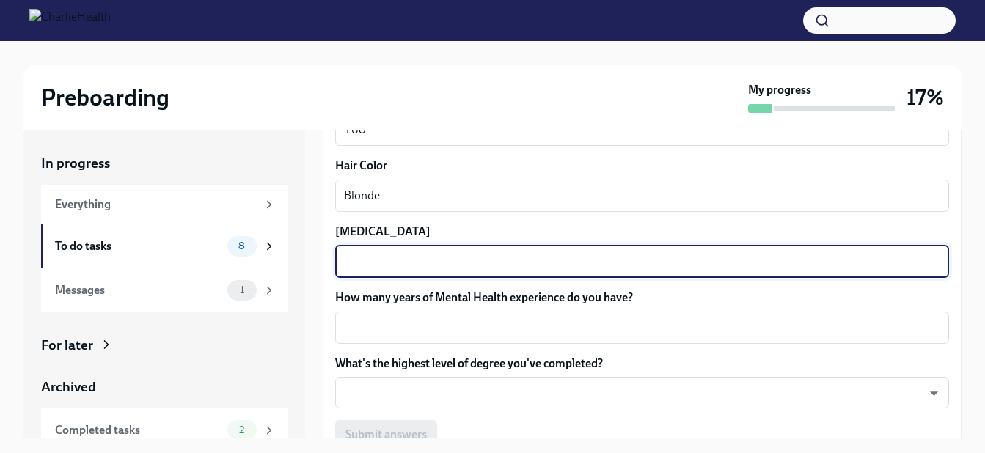
click at [371, 253] on textarea "[MEDICAL_DATA]" at bounding box center [642, 262] width 596 height 18
type textarea "Blue"
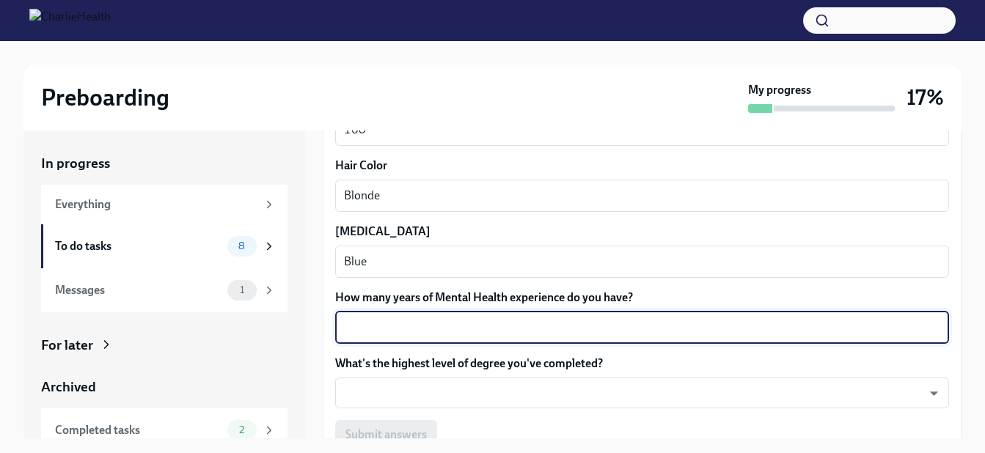
click at [364, 324] on textarea "How many years of Mental Health experience do you have?" at bounding box center [642, 328] width 596 height 18
type textarea "2"
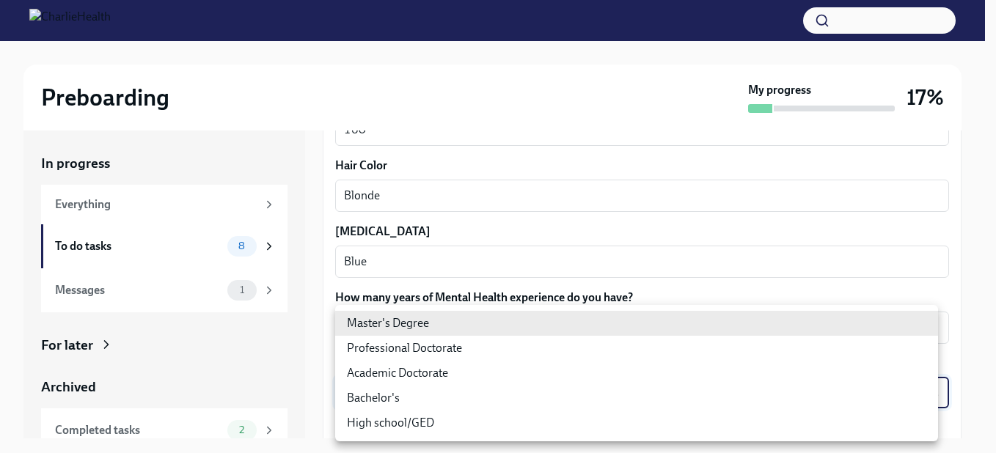
click at [366, 387] on body "Preboarding My progress 17% In progress Everything To do tasks 8 Messages 1 For…" at bounding box center [498, 240] width 996 height 480
click at [377, 318] on li "Master's Degree" at bounding box center [636, 323] width 603 height 25
type input "2vBr-ghkD"
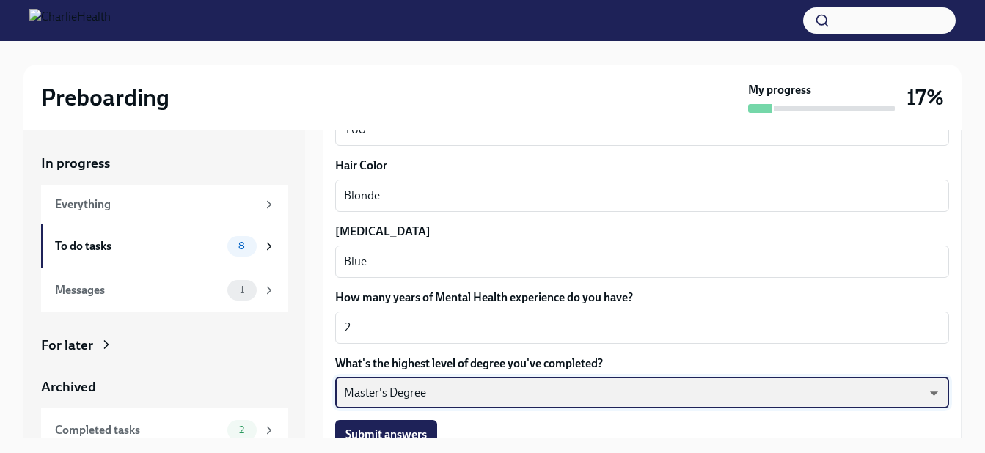
scroll to position [1463, 0]
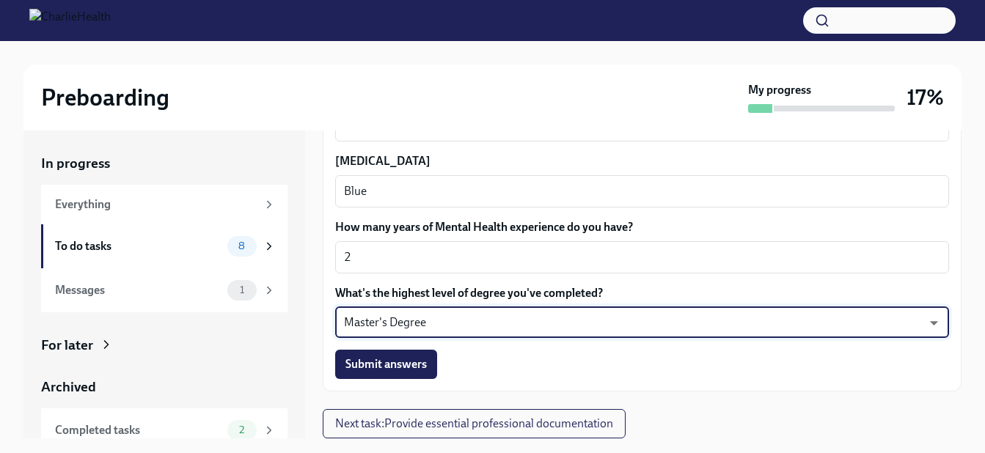
click at [409, 362] on span "Submit answers" at bounding box center [385, 364] width 81 height 15
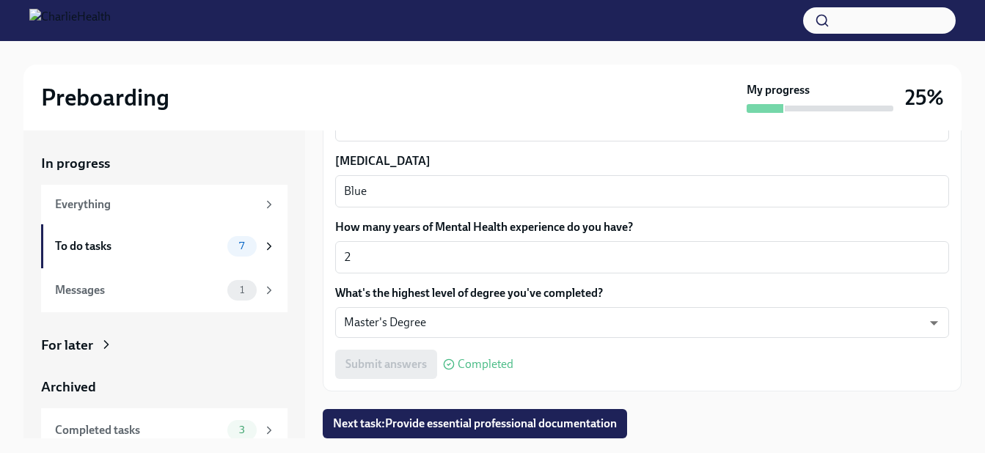
click at [427, 418] on span "Next task : Provide essential professional documentation" at bounding box center [475, 423] width 284 height 15
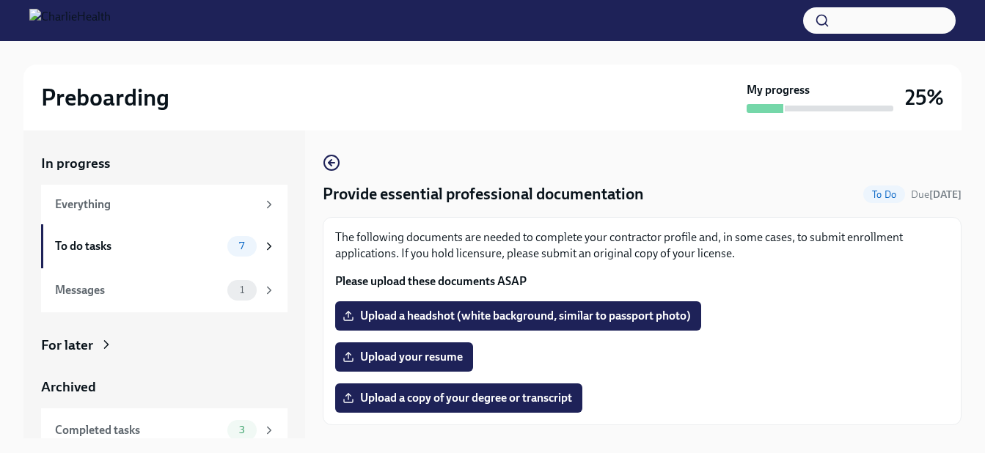
click at [425, 359] on span "Upload your resume" at bounding box center [403, 357] width 117 height 15
click at [0, 0] on input "Upload your resume" at bounding box center [0, 0] width 0 height 0
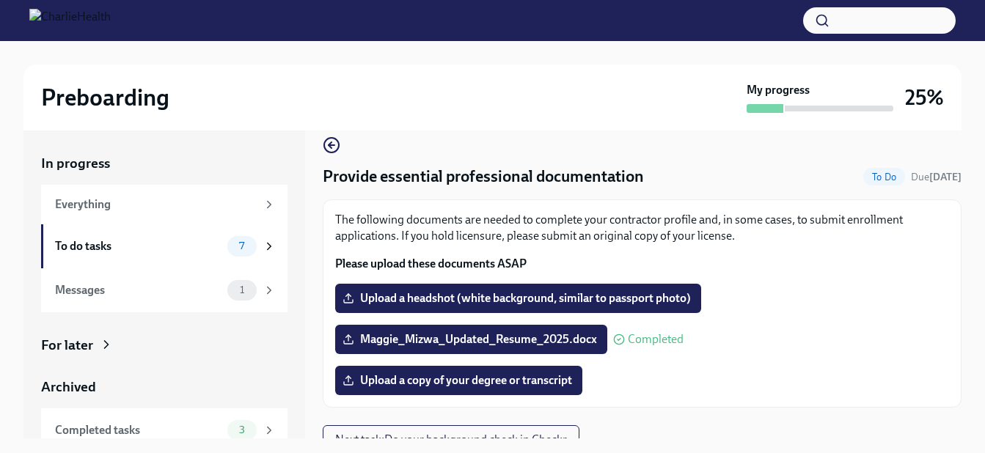
scroll to position [34, 0]
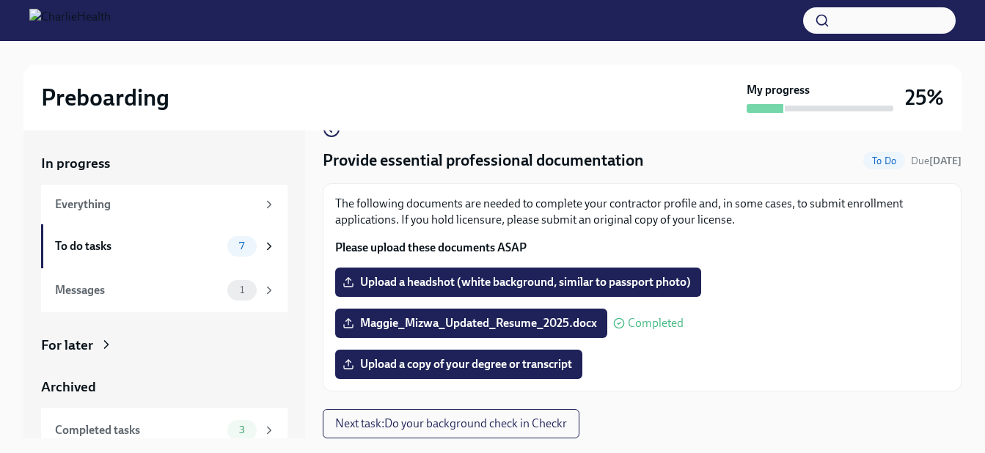
click at [508, 366] on span "Upload a copy of your degree or transcript" at bounding box center [458, 364] width 227 height 15
click at [0, 0] on input "Upload a copy of your degree or transcript" at bounding box center [0, 0] width 0 height 0
click at [441, 364] on span "Upload a copy of your degree or transcript" at bounding box center [458, 364] width 227 height 15
click at [0, 0] on input "Upload a copy of your degree or transcript" at bounding box center [0, 0] width 0 height 0
click at [381, 282] on span "Upload a headshot (white background, similar to passport photo)" at bounding box center [517, 282] width 345 height 15
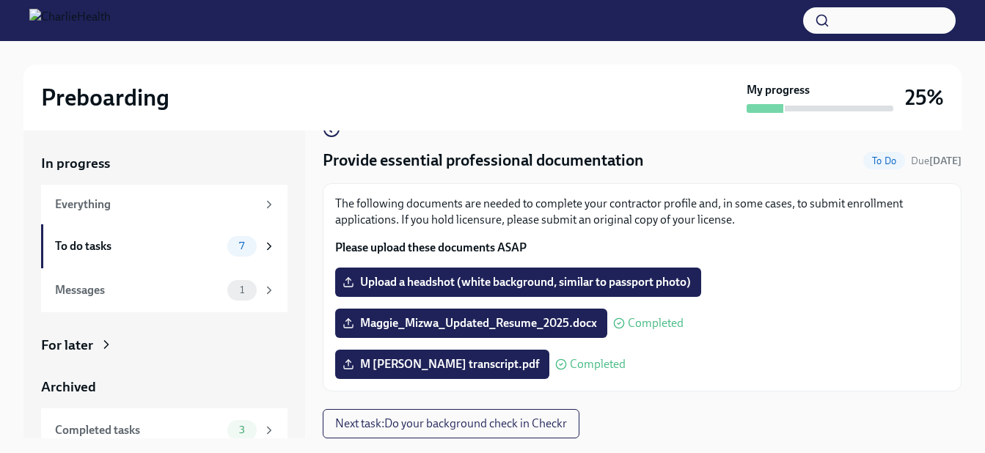
click at [0, 0] on input "Upload a headshot (white background, similar to passport photo)" at bounding box center [0, 0] width 0 height 0
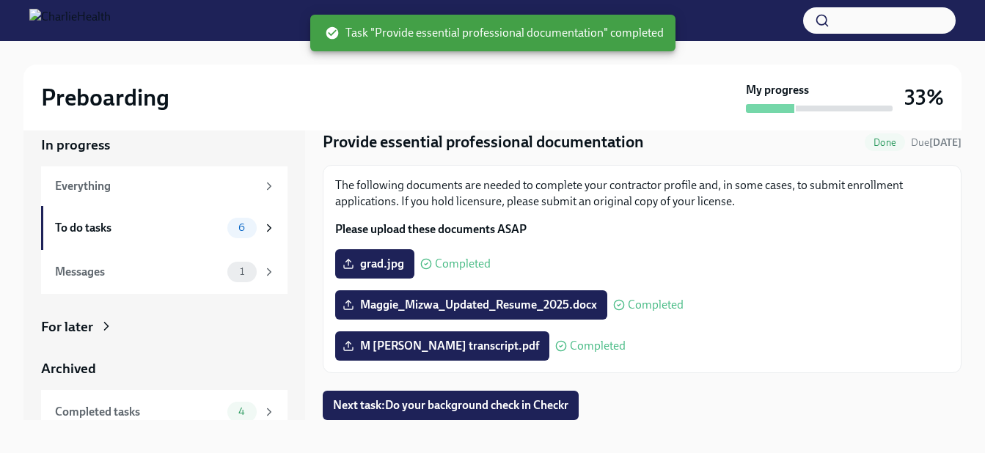
scroll to position [26, 0]
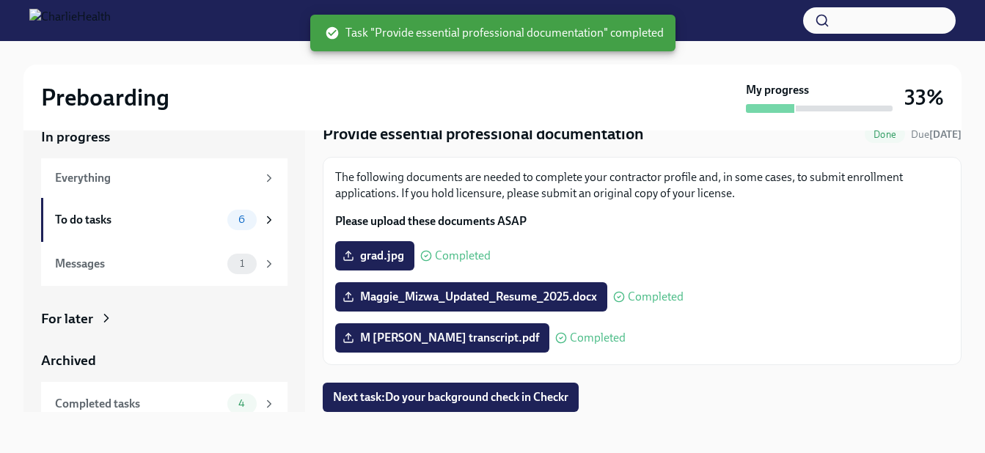
click at [251, 220] on div "6" at bounding box center [251, 220] width 48 height 21
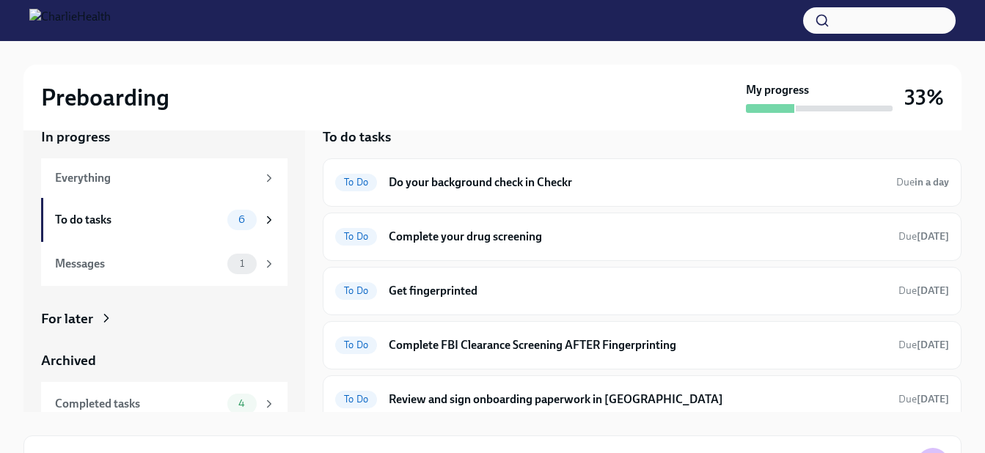
click at [463, 291] on h6 "Get fingerprinted" at bounding box center [638, 291] width 498 height 16
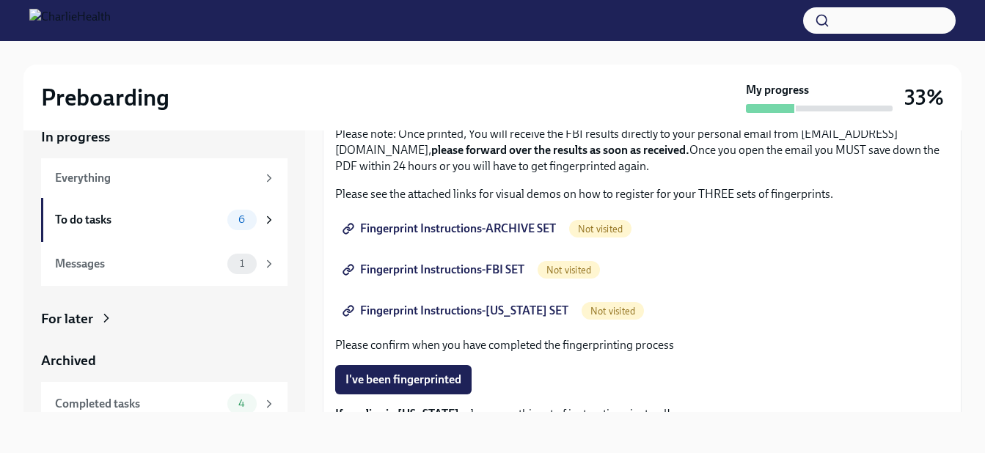
scroll to position [123, 0]
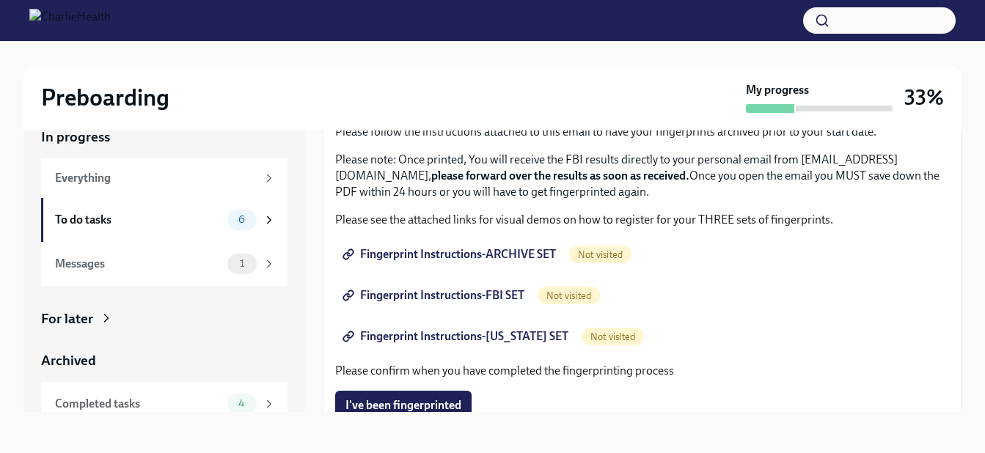
click at [449, 252] on span "Fingerprint Instructions-ARCHIVE SET" at bounding box center [450, 254] width 210 height 15
